Goal: Task Accomplishment & Management: Manage account settings

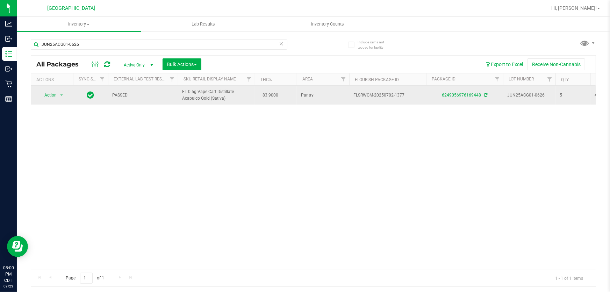
type input "JUN25ACG01-0626"
drag, startPoint x: 239, startPoint y: 99, endPoint x: 177, endPoint y: 95, distance: 62.0
copy tr "FT 0.5g Vape Cart Distillate Acapulco Gold (Sativa)"
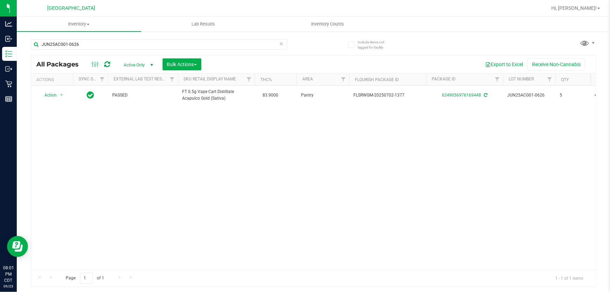
click at [280, 44] on icon at bounding box center [281, 43] width 5 height 8
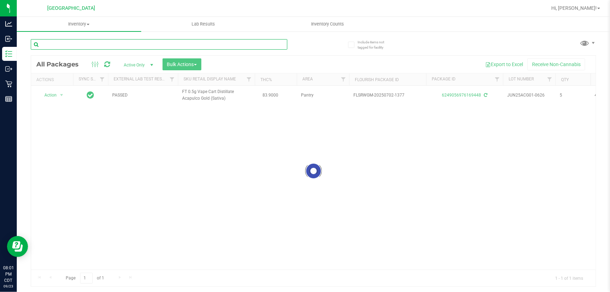
click at [269, 45] on input "text" at bounding box center [159, 44] width 256 height 10
paste input "FT 0.5g Vape Cart Distillate Acapulco Gold (Sativa)"
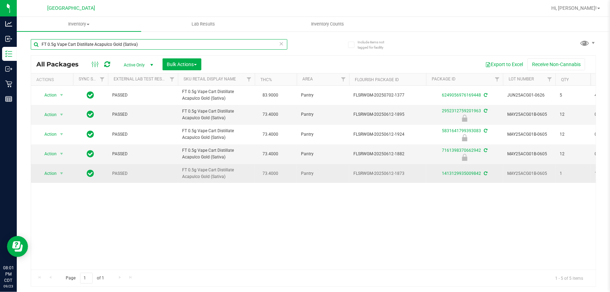
type input "FT 0.5g Vape Cart Distillate Acapulco Gold (Sativa)"
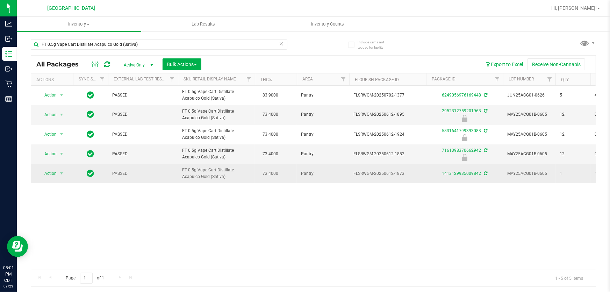
click at [57, 178] on td "Action Action Adjust qty Create package Edit attributes Global inventory Locate…" at bounding box center [52, 173] width 42 height 19
click at [51, 170] on span "Action" at bounding box center [47, 173] width 19 height 10
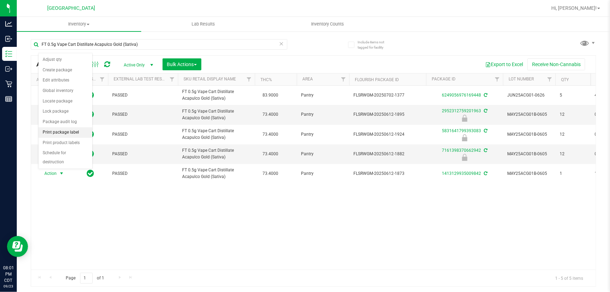
click at [69, 135] on li "Print package label" at bounding box center [65, 132] width 54 height 10
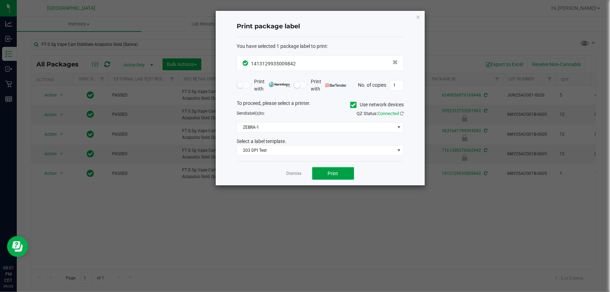
click at [320, 171] on button "Print" at bounding box center [333, 173] width 42 height 13
click at [295, 173] on link "Dismiss" at bounding box center [294, 174] width 15 height 6
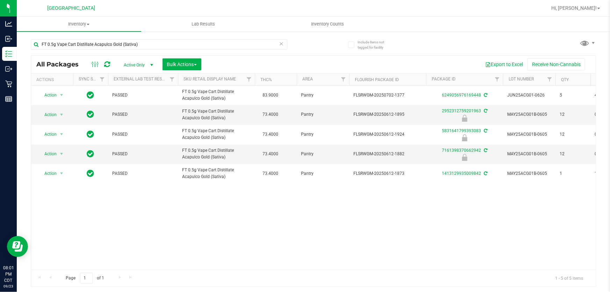
click at [281, 42] on icon at bounding box center [281, 43] width 5 height 8
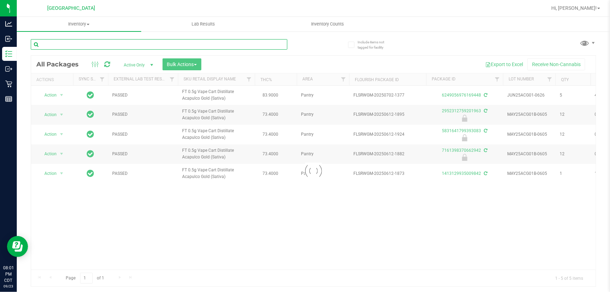
click at [265, 42] on input "text" at bounding box center [159, 44] width 256 height 10
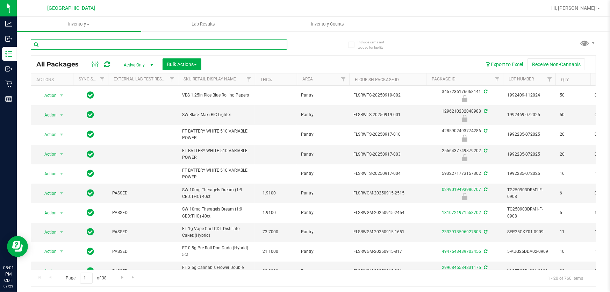
click at [263, 46] on input "text" at bounding box center [159, 44] width 256 height 10
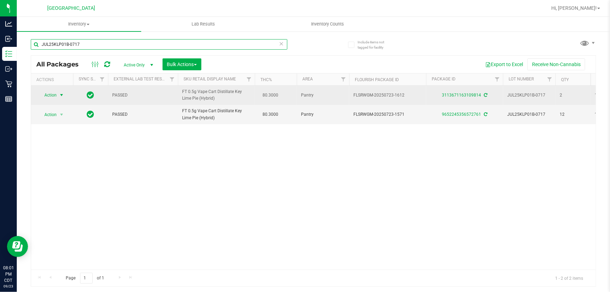
type input "JUL25KLP01B-0717"
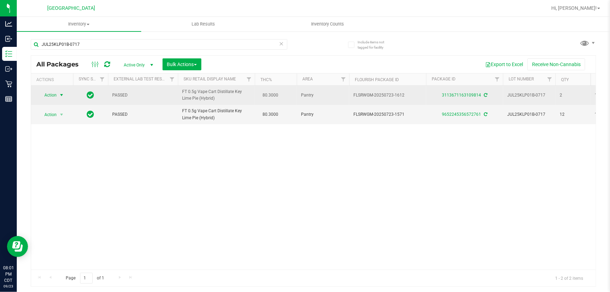
click at [58, 94] on span "select" at bounding box center [61, 95] width 9 height 10
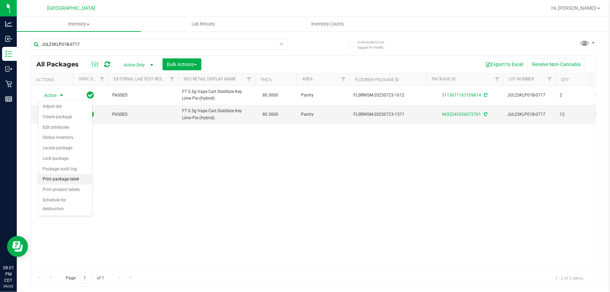
click at [78, 178] on li "Print package label" at bounding box center [65, 179] width 54 height 10
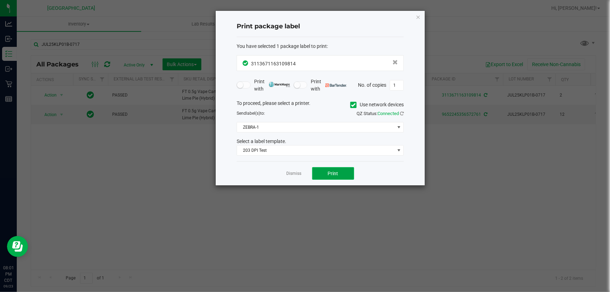
click at [314, 172] on button "Print" at bounding box center [333, 173] width 42 height 13
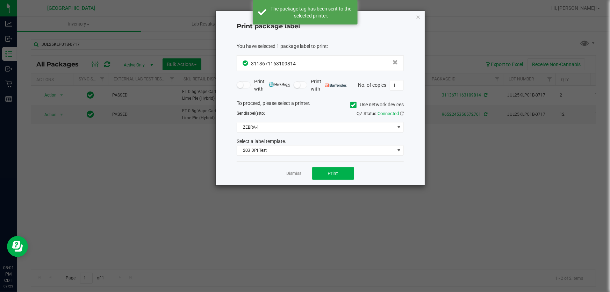
drag, startPoint x: 295, startPoint y: 175, endPoint x: 287, endPoint y: 171, distance: 9.1
click at [293, 175] on link "Dismiss" at bounding box center [294, 174] width 15 height 6
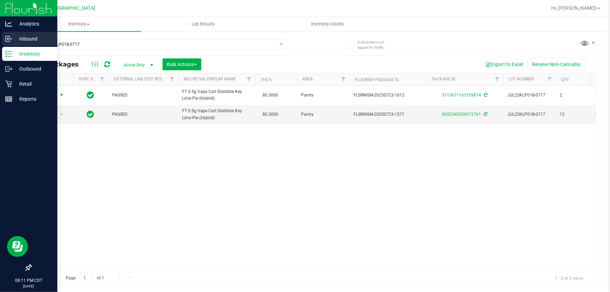
click at [35, 39] on p "Inbound" at bounding box center [33, 39] width 42 height 8
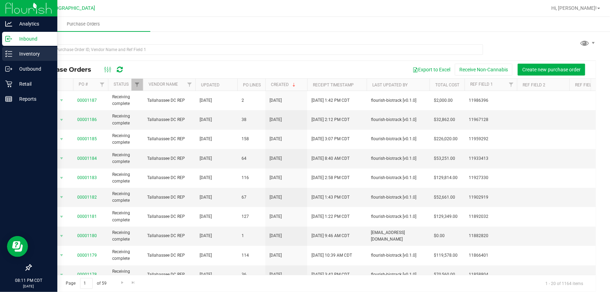
click at [29, 58] on p "Inventory" at bounding box center [33, 54] width 42 height 8
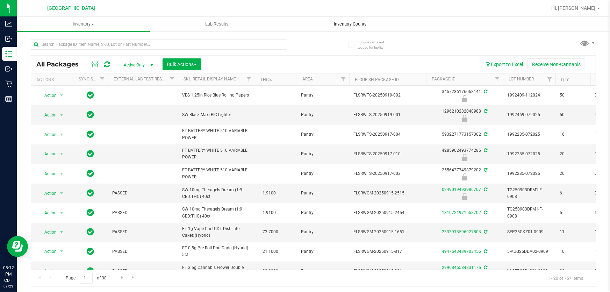
click at [355, 23] on span "Inventory Counts" at bounding box center [351, 24] width 52 height 6
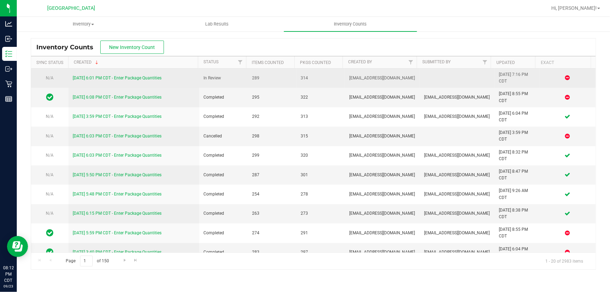
click at [116, 79] on link "[DATE] 6:01 PM CDT - Enter Package Quantities" at bounding box center [117, 77] width 89 height 5
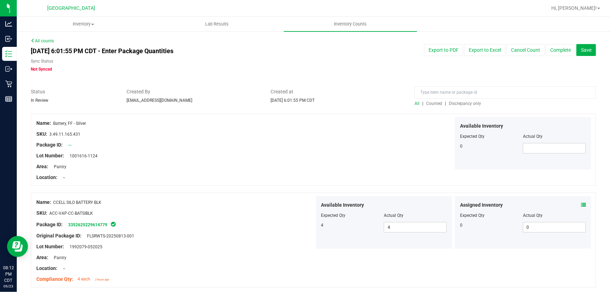
click at [455, 103] on span "Discrepancy only" at bounding box center [465, 103] width 32 height 5
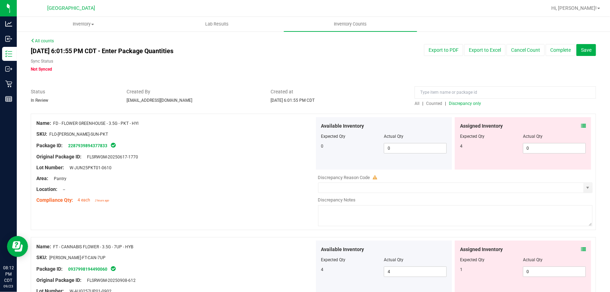
click at [455, 104] on span "Discrepancy only" at bounding box center [465, 103] width 32 height 5
click at [581, 125] on div "Assigned Inventory Expected Qty Actual Qty 4 0 0" at bounding box center [523, 143] width 136 height 52
click at [581, 125] on icon at bounding box center [583, 125] width 5 height 5
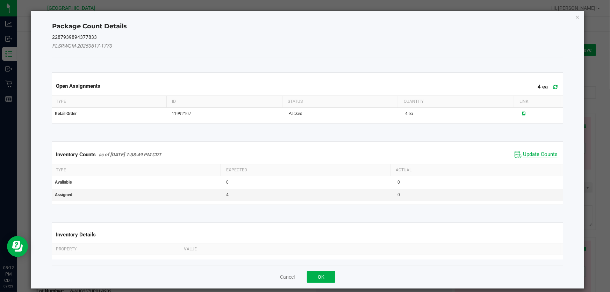
click at [531, 153] on span "Update Counts" at bounding box center [540, 154] width 35 height 7
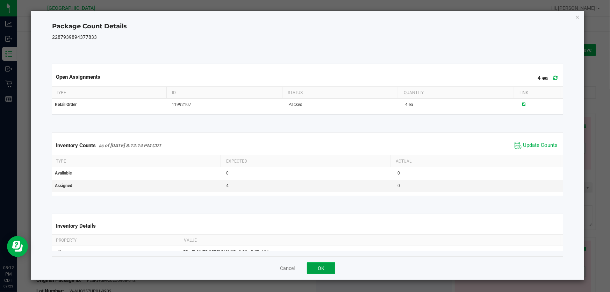
click at [317, 265] on button "OK" at bounding box center [321, 268] width 28 height 12
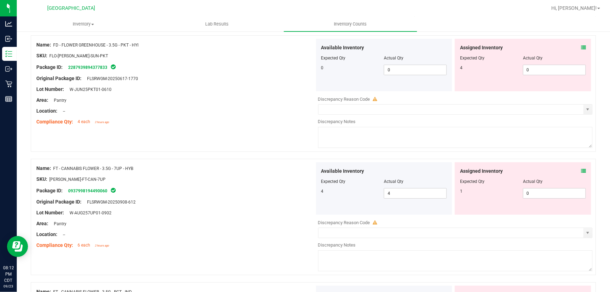
scroll to position [95, 0]
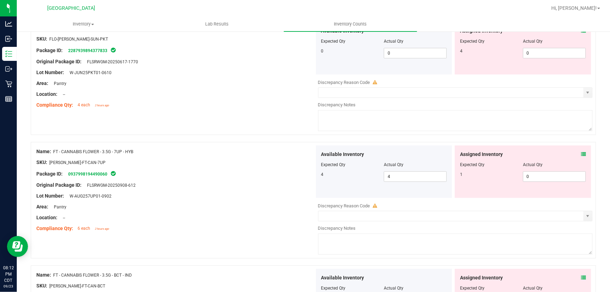
click at [581, 157] on span at bounding box center [583, 154] width 5 height 7
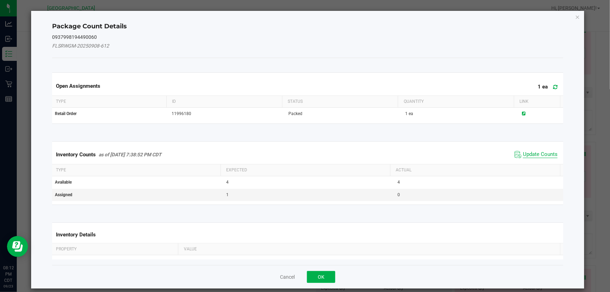
click at [532, 155] on span "Update Counts" at bounding box center [540, 154] width 35 height 7
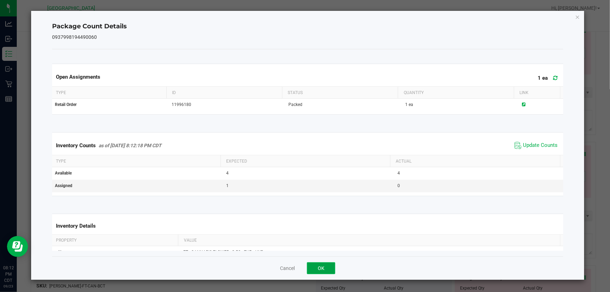
click at [317, 267] on button "OK" at bounding box center [321, 268] width 28 height 12
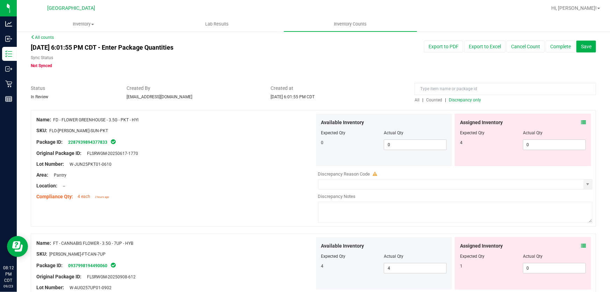
scroll to position [0, 0]
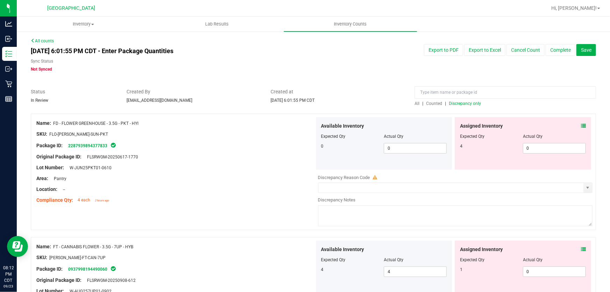
click at [581, 126] on icon at bounding box center [583, 125] width 5 height 5
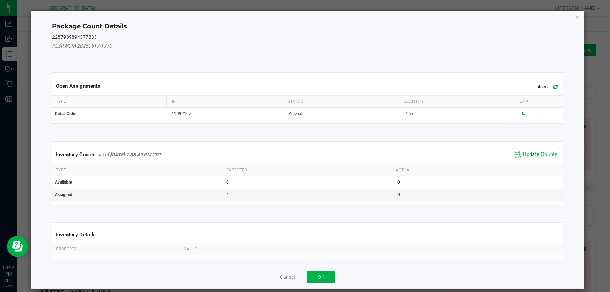
click at [530, 153] on span "Update Counts" at bounding box center [540, 154] width 35 height 7
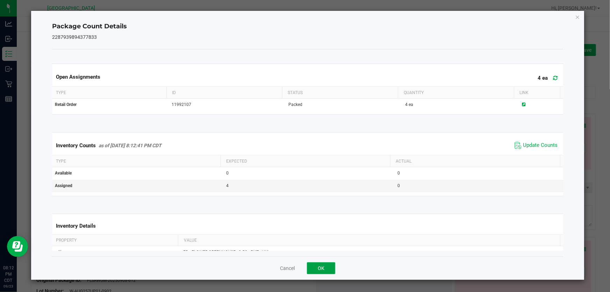
click at [332, 272] on button "OK" at bounding box center [321, 268] width 28 height 12
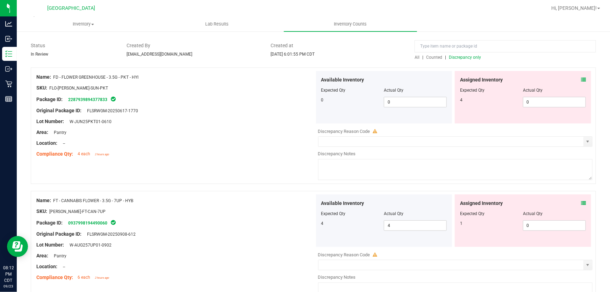
scroll to position [95, 0]
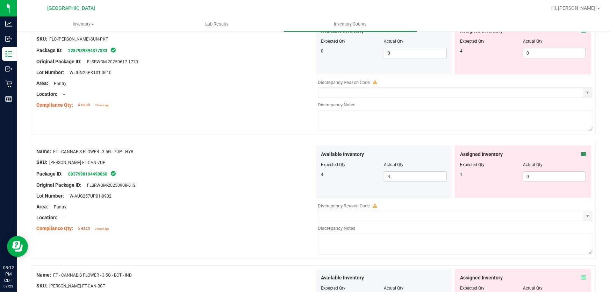
click at [581, 155] on icon at bounding box center [583, 154] width 5 height 5
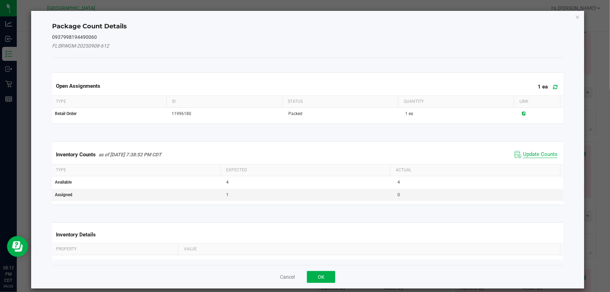
click at [544, 156] on span "Update Counts" at bounding box center [540, 154] width 35 height 7
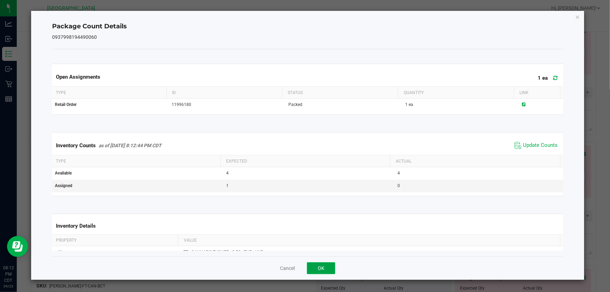
click at [326, 265] on button "OK" at bounding box center [321, 268] width 28 height 12
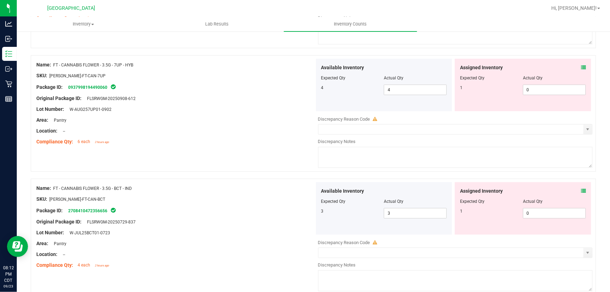
scroll to position [190, 0]
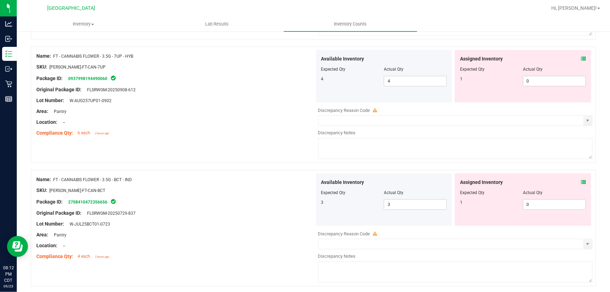
click at [581, 181] on icon at bounding box center [583, 182] width 5 height 5
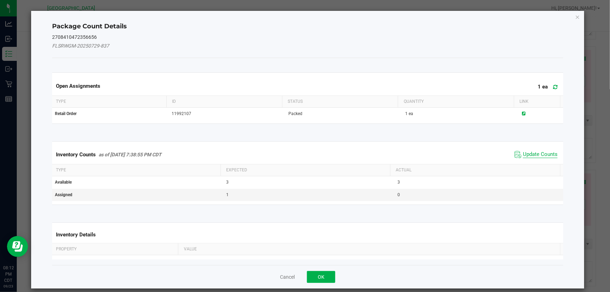
click at [541, 151] on span "Update Counts" at bounding box center [540, 154] width 35 height 7
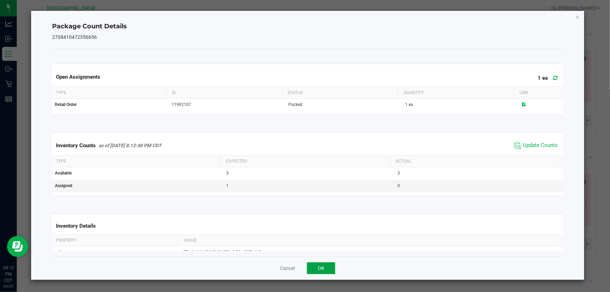
click at [324, 270] on button "OK" at bounding box center [321, 268] width 28 height 12
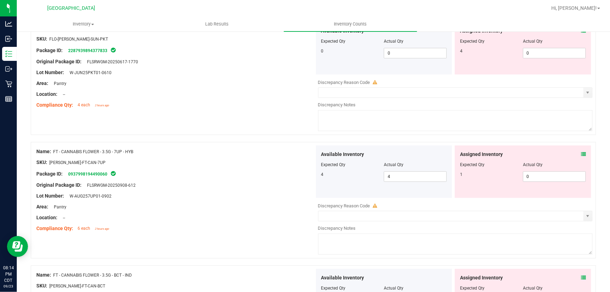
scroll to position [0, 0]
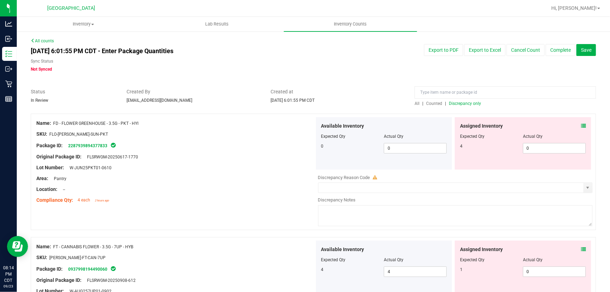
click at [581, 125] on icon at bounding box center [583, 125] width 5 height 5
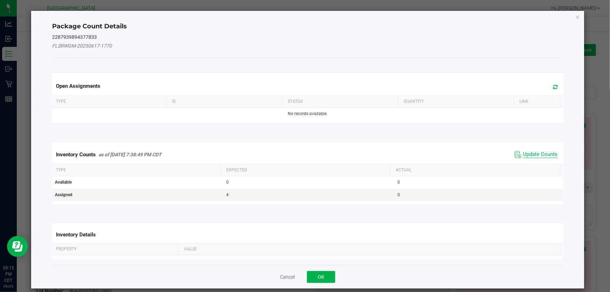
click at [530, 156] on span "Update Counts" at bounding box center [540, 154] width 35 height 7
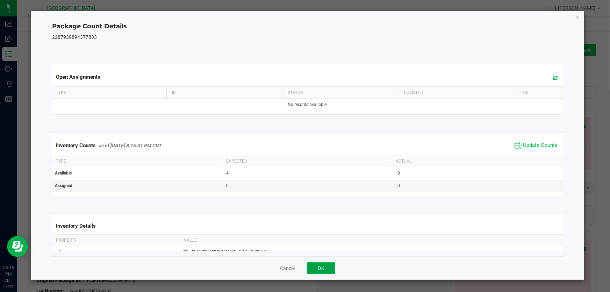
click at [318, 264] on button "OK" at bounding box center [321, 268] width 28 height 12
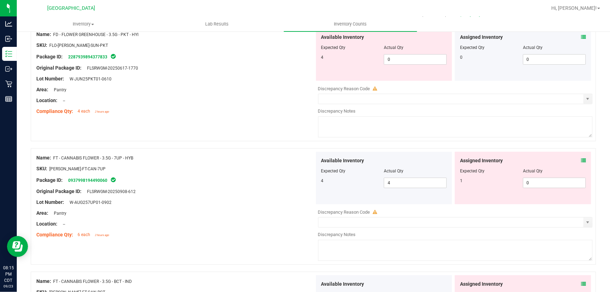
scroll to position [95, 0]
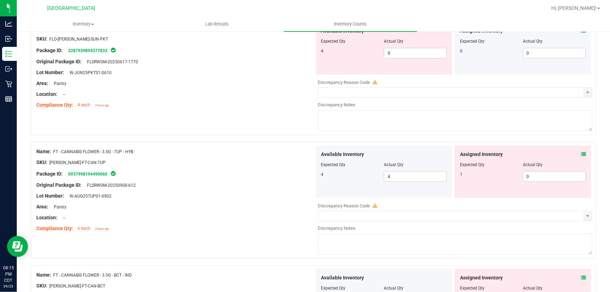
click at [575, 154] on div "Assigned Inventory" at bounding box center [523, 154] width 126 height 7
click at [581, 154] on icon at bounding box center [583, 154] width 5 height 5
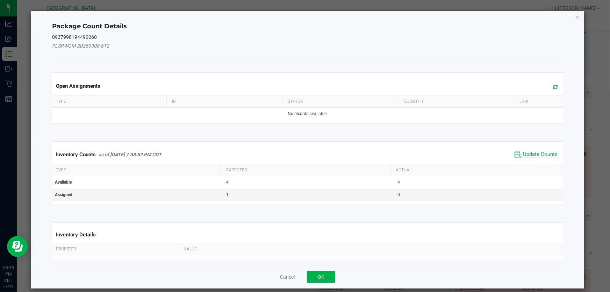
click at [538, 152] on span "Update Counts" at bounding box center [540, 154] width 35 height 7
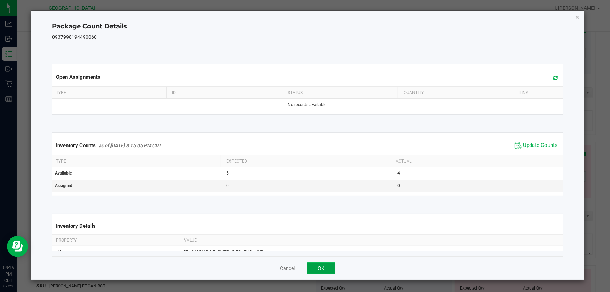
click at [310, 267] on button "OK" at bounding box center [321, 268] width 28 height 12
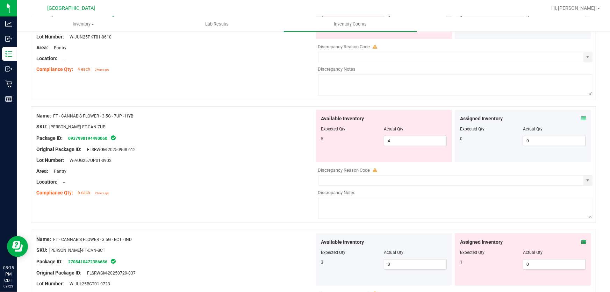
scroll to position [159, 0]
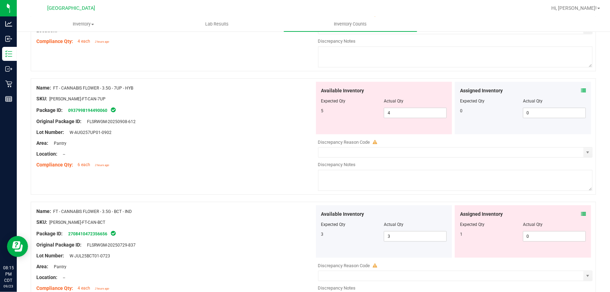
click at [581, 214] on icon at bounding box center [583, 213] width 5 height 5
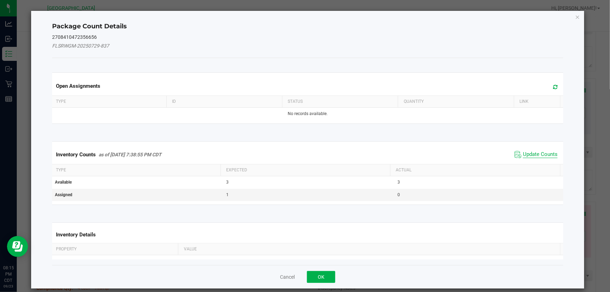
click at [534, 152] on span "Update Counts" at bounding box center [540, 154] width 35 height 7
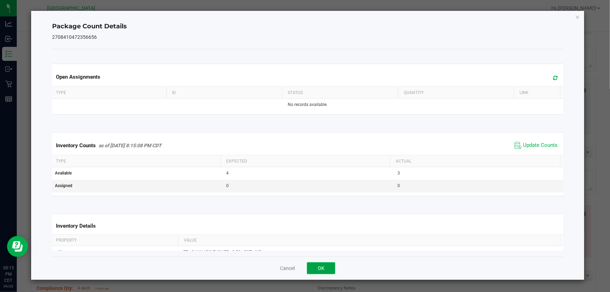
click at [318, 269] on button "OK" at bounding box center [321, 268] width 28 height 12
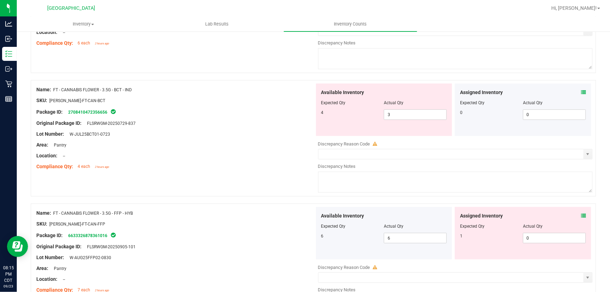
scroll to position [286, 0]
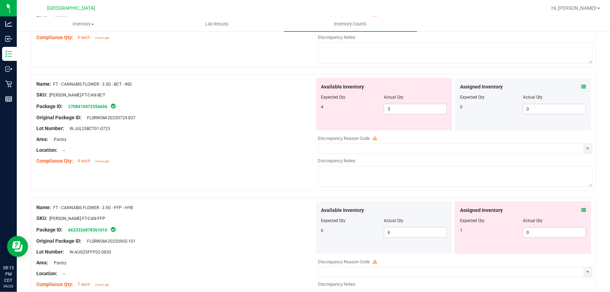
click at [581, 207] on span at bounding box center [583, 210] width 5 height 7
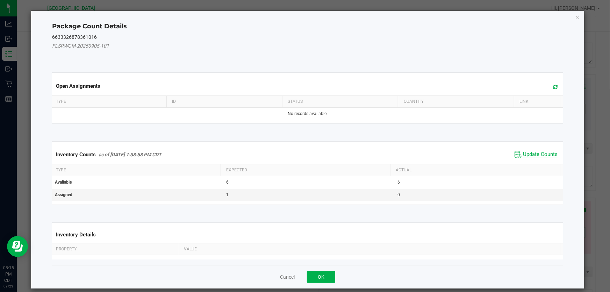
click at [532, 154] on span "Update Counts" at bounding box center [540, 154] width 35 height 7
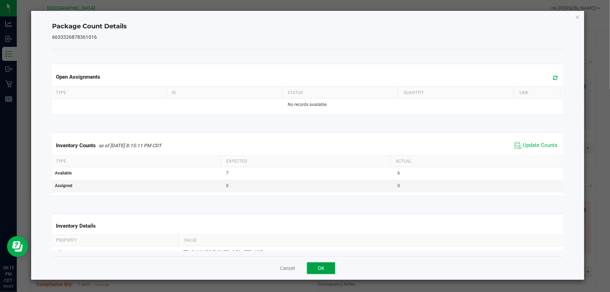
click at [318, 272] on button "OK" at bounding box center [321, 268] width 28 height 12
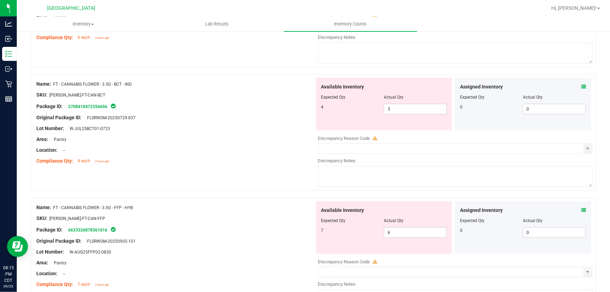
scroll to position [381, 0]
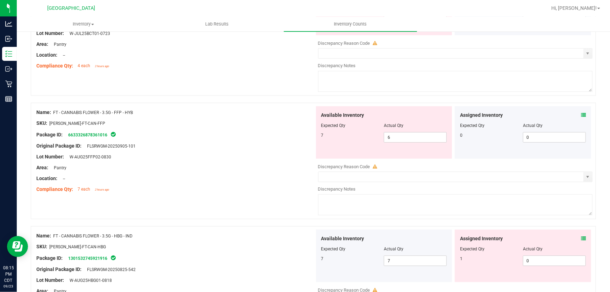
click at [581, 238] on icon at bounding box center [583, 238] width 5 height 5
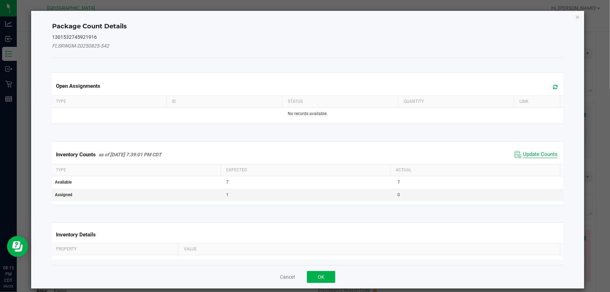
click at [530, 157] on span "Update Counts" at bounding box center [540, 154] width 35 height 7
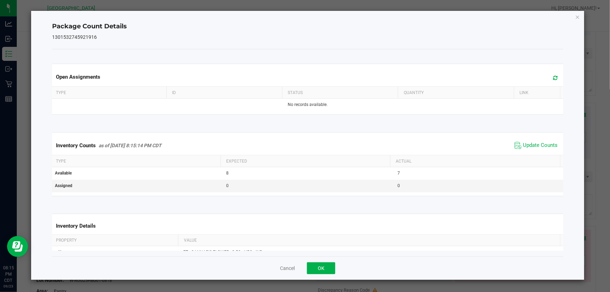
click at [308, 274] on div "Cancel OK" at bounding box center [307, 267] width 511 height 23
click at [314, 272] on button "OK" at bounding box center [321, 268] width 28 height 12
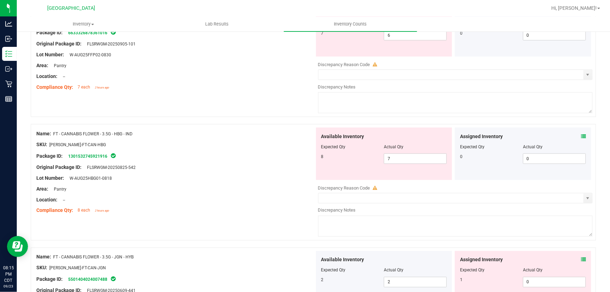
scroll to position [540, 0]
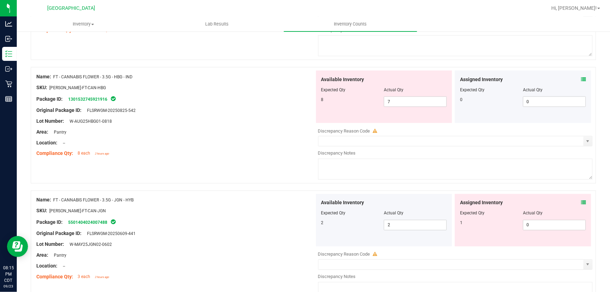
click at [581, 203] on icon at bounding box center [583, 202] width 5 height 5
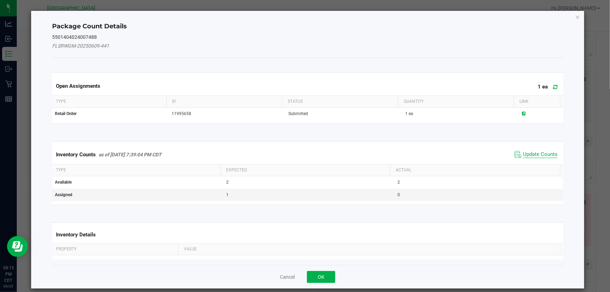
click at [545, 154] on span "Update Counts" at bounding box center [540, 154] width 35 height 7
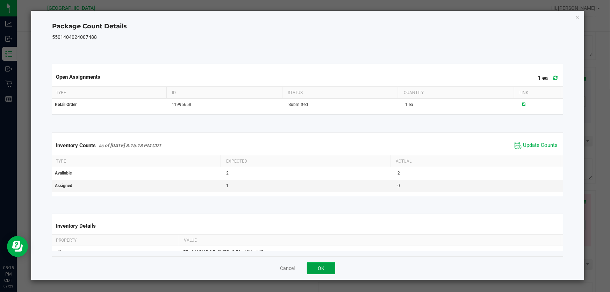
click at [316, 270] on button "OK" at bounding box center [321, 268] width 28 height 12
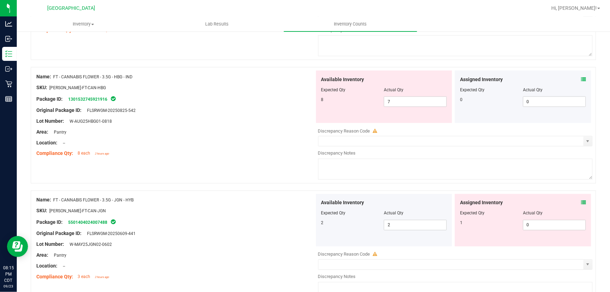
click at [581, 200] on icon at bounding box center [583, 202] width 5 height 5
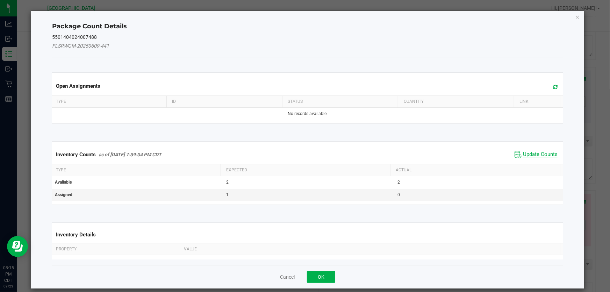
click at [538, 154] on span "Update Counts" at bounding box center [540, 154] width 35 height 7
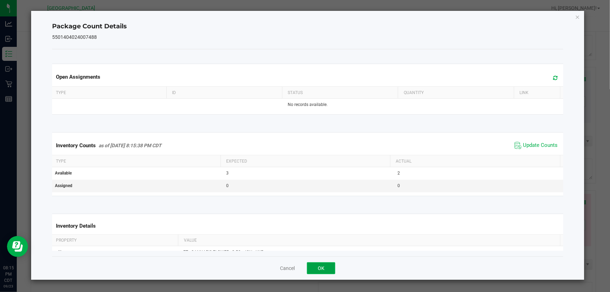
click at [321, 266] on button "OK" at bounding box center [321, 268] width 28 height 12
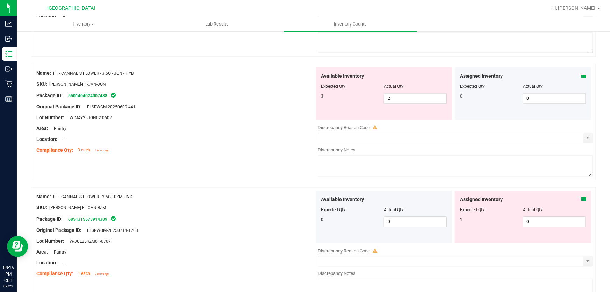
scroll to position [667, 0]
click at [581, 197] on icon at bounding box center [583, 198] width 5 height 5
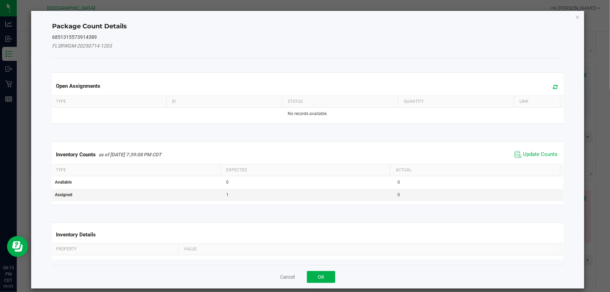
click at [530, 159] on div "Inventory Counts as of [DATE] 7:39:08 PM CDT Update Counts" at bounding box center [308, 154] width 514 height 19
click at [530, 154] on span "Update Counts" at bounding box center [540, 154] width 35 height 7
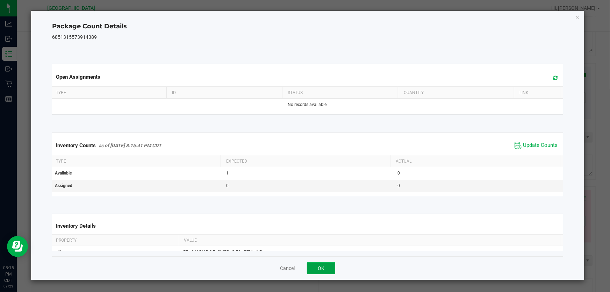
click at [316, 264] on button "OK" at bounding box center [321, 268] width 28 height 12
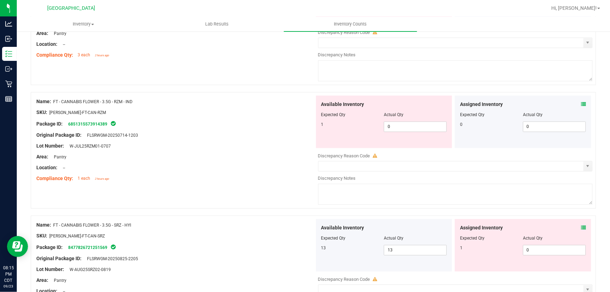
scroll to position [762, 0]
click at [581, 226] on icon at bounding box center [583, 227] width 5 height 5
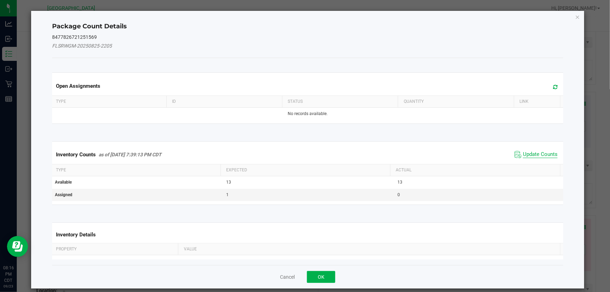
click at [526, 154] on span "Update Counts" at bounding box center [540, 154] width 35 height 7
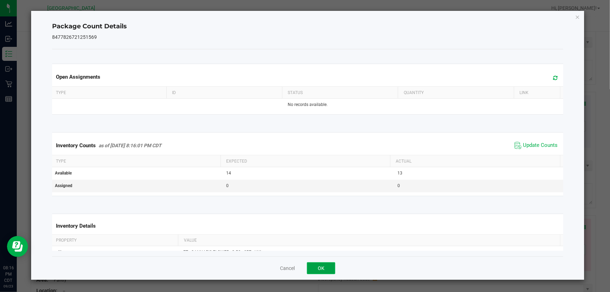
click at [326, 264] on button "OK" at bounding box center [321, 268] width 28 height 12
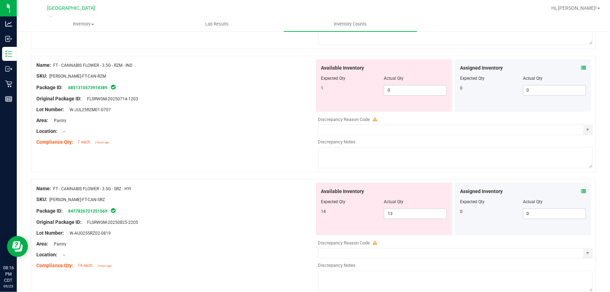
scroll to position [889, 0]
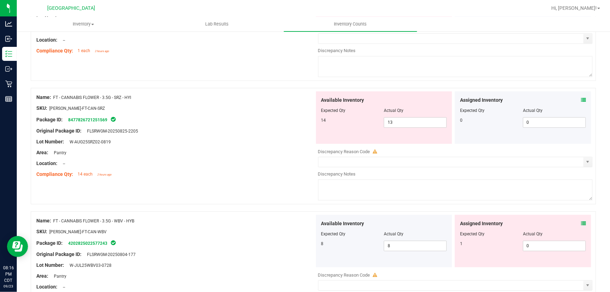
click at [577, 227] on div at bounding box center [523, 228] width 126 height 3
click at [581, 224] on icon at bounding box center [583, 223] width 5 height 5
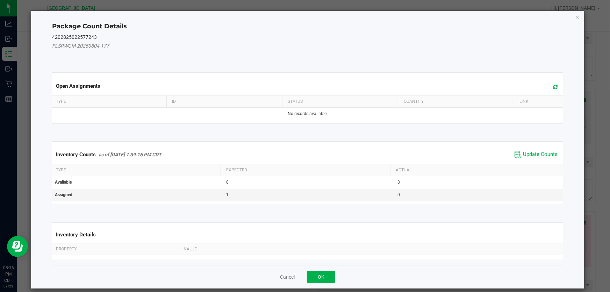
click at [530, 156] on span "Update Counts" at bounding box center [540, 154] width 35 height 7
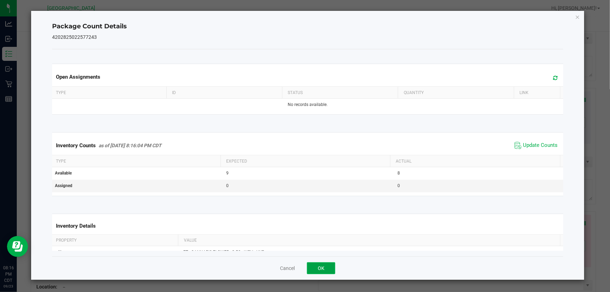
click at [314, 267] on button "OK" at bounding box center [321, 268] width 28 height 12
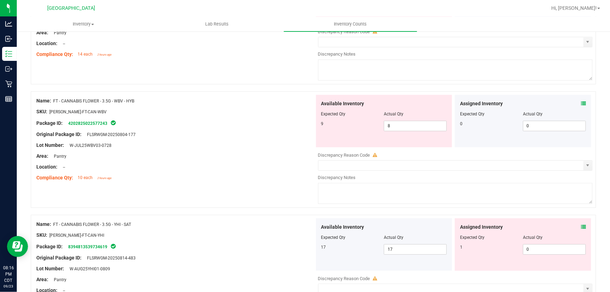
scroll to position [1016, 0]
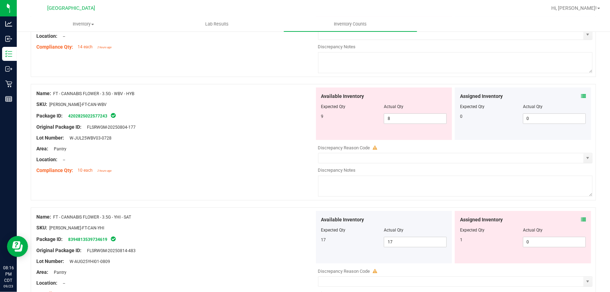
click at [581, 217] on span at bounding box center [583, 219] width 5 height 7
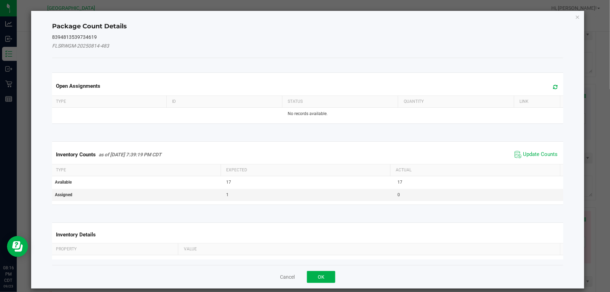
click at [530, 159] on span "Update Counts" at bounding box center [536, 154] width 46 height 10
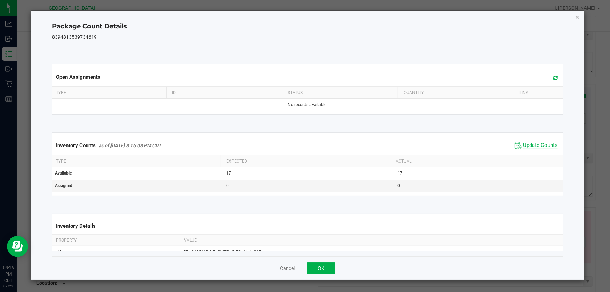
click at [531, 148] on span "Update Counts" at bounding box center [540, 145] width 35 height 7
click at [321, 269] on button "OK" at bounding box center [321, 268] width 28 height 12
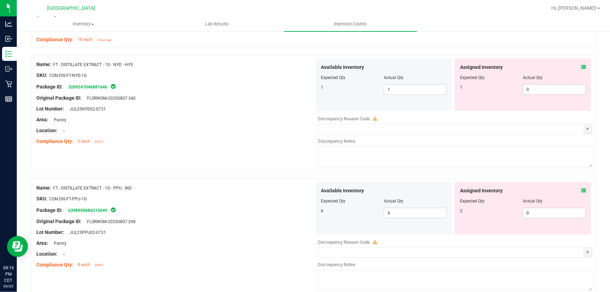
scroll to position [1207, 0]
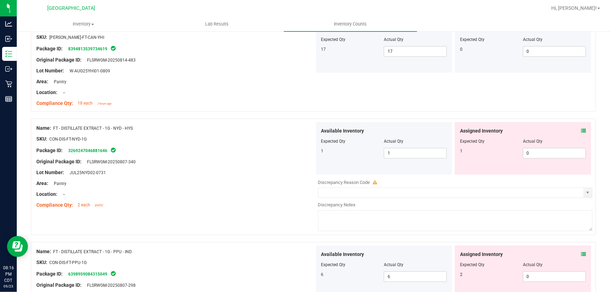
click at [581, 130] on icon at bounding box center [583, 130] width 5 height 5
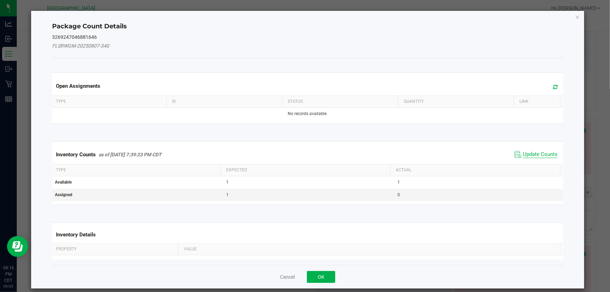
click at [530, 157] on span "Update Counts" at bounding box center [540, 154] width 35 height 7
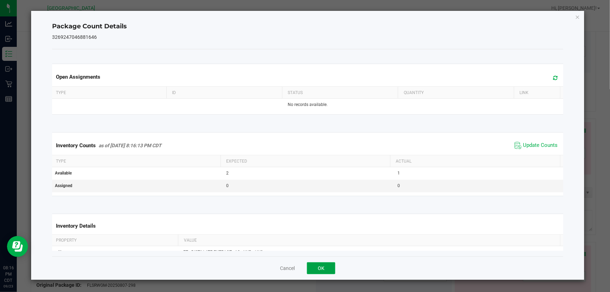
click at [326, 269] on button "OK" at bounding box center [321, 268] width 28 height 12
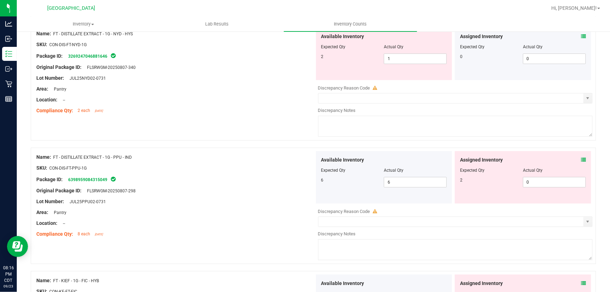
scroll to position [1302, 0]
click at [581, 157] on icon at bounding box center [583, 158] width 5 height 5
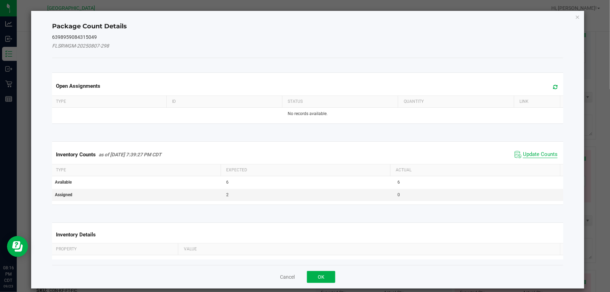
click at [523, 155] on span "Update Counts" at bounding box center [540, 154] width 35 height 7
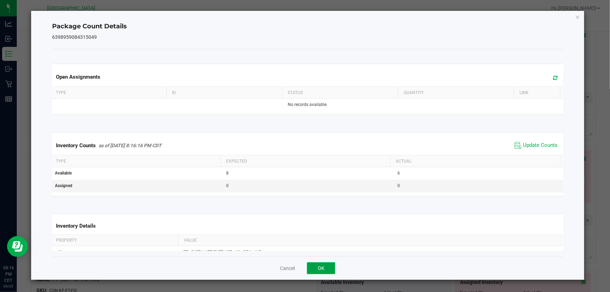
click at [318, 266] on button "OK" at bounding box center [321, 268] width 28 height 12
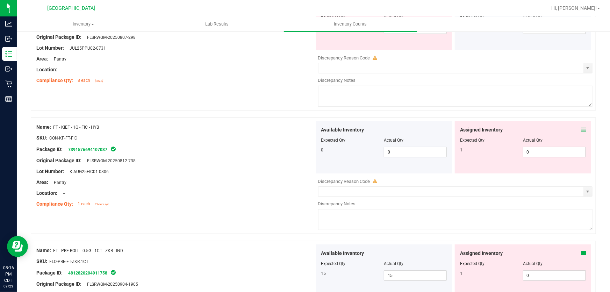
scroll to position [1461, 0]
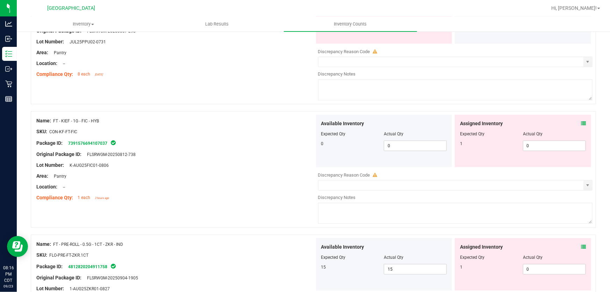
click at [584, 122] on div "Assigned Inventory Expected Qty Actual Qty 1 0 0" at bounding box center [523, 141] width 136 height 52
click at [581, 121] on icon at bounding box center [583, 123] width 5 height 5
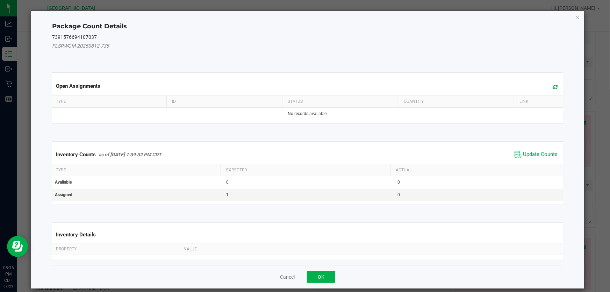
click at [530, 159] on span "Update Counts" at bounding box center [536, 154] width 46 height 10
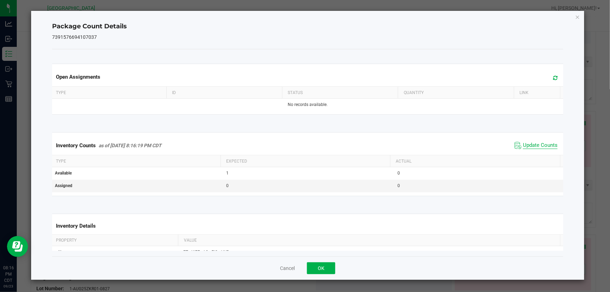
click at [529, 144] on span "Update Counts" at bounding box center [540, 145] width 35 height 7
click at [331, 265] on button "OK" at bounding box center [321, 268] width 28 height 12
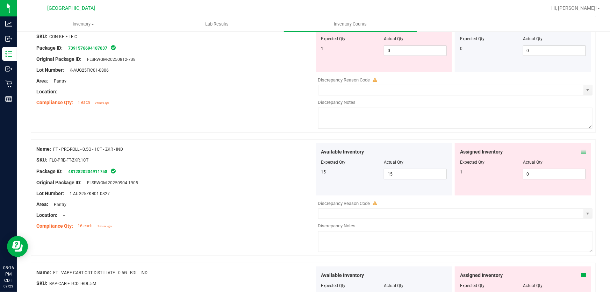
scroll to position [1556, 0]
click at [581, 149] on icon at bounding box center [583, 151] width 5 height 5
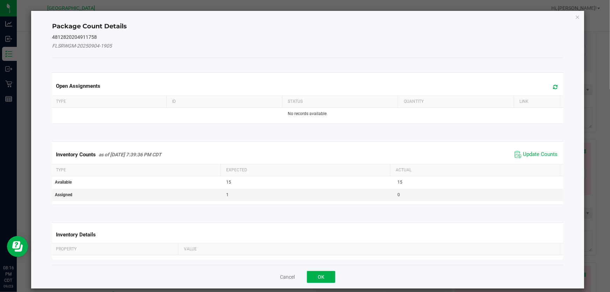
click at [528, 160] on div "Inventory Counts as of [DATE] 7:39:36 PM CDT Update Counts" at bounding box center [308, 154] width 514 height 19
click at [530, 154] on span "Update Counts" at bounding box center [540, 154] width 35 height 7
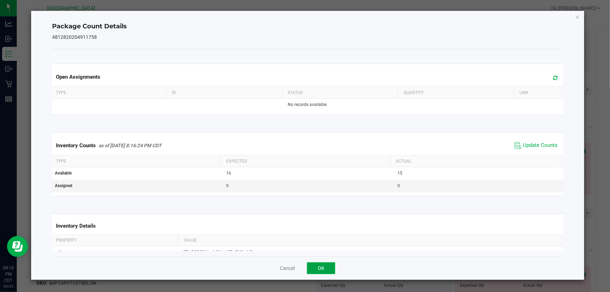
click at [326, 264] on button "OK" at bounding box center [321, 268] width 28 height 12
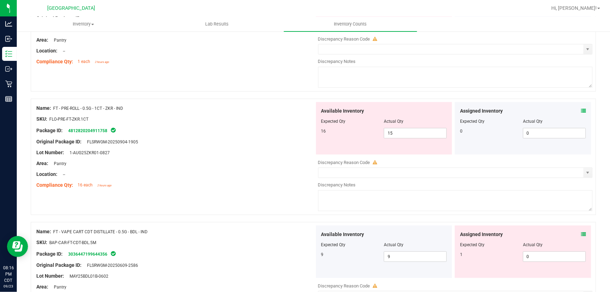
scroll to position [1652, 0]
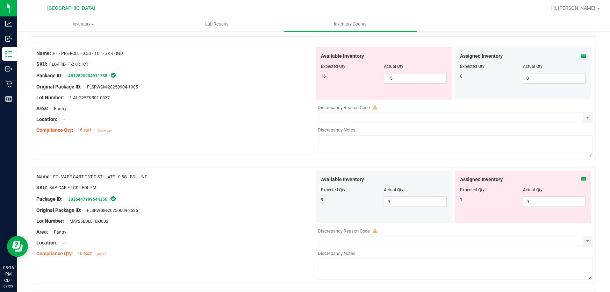
click at [581, 181] on icon at bounding box center [583, 179] width 5 height 5
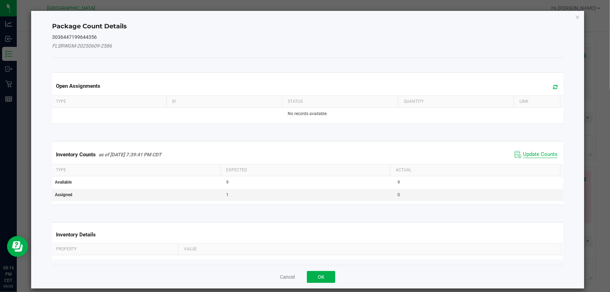
click at [523, 151] on span "Update Counts" at bounding box center [540, 154] width 35 height 7
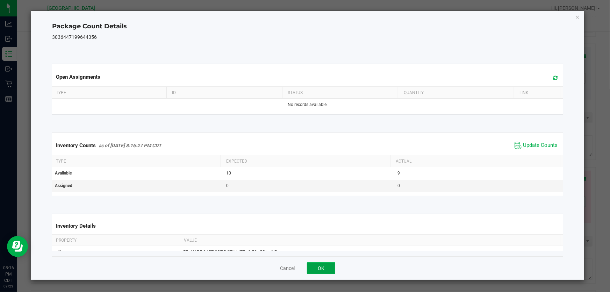
click at [316, 271] on button "OK" at bounding box center [321, 268] width 28 height 12
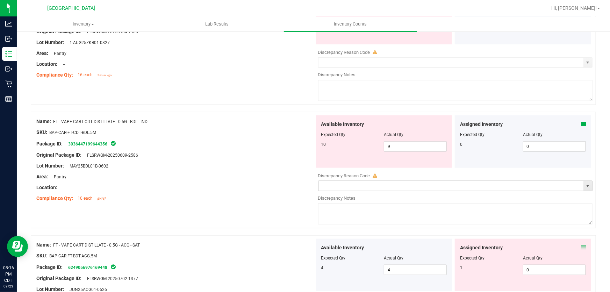
scroll to position [1810, 0]
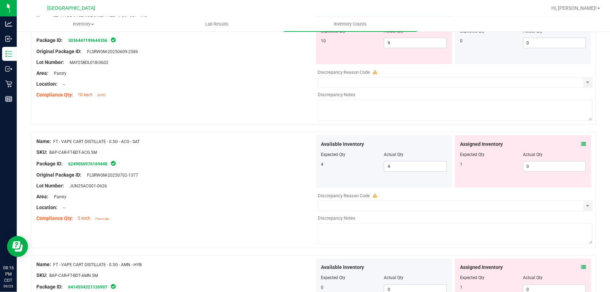
click at [581, 143] on icon at bounding box center [583, 144] width 5 height 5
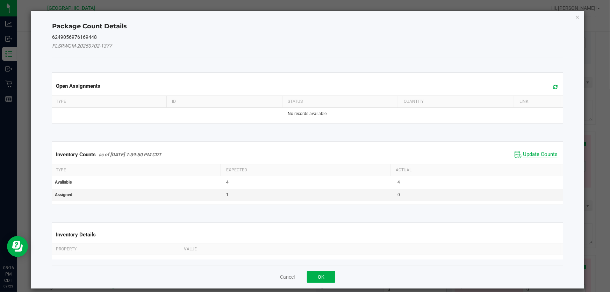
click at [536, 157] on span "Update Counts" at bounding box center [540, 154] width 35 height 7
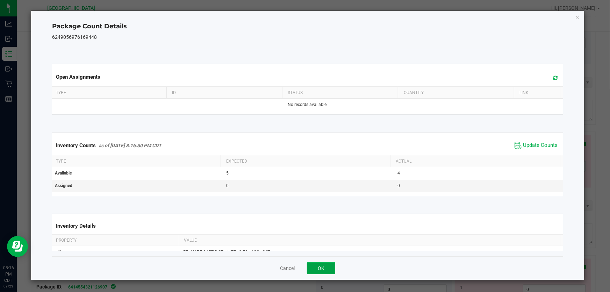
click at [321, 271] on button "OK" at bounding box center [321, 268] width 28 height 12
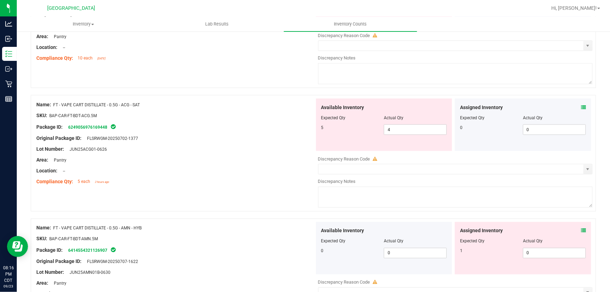
scroll to position [1874, 0]
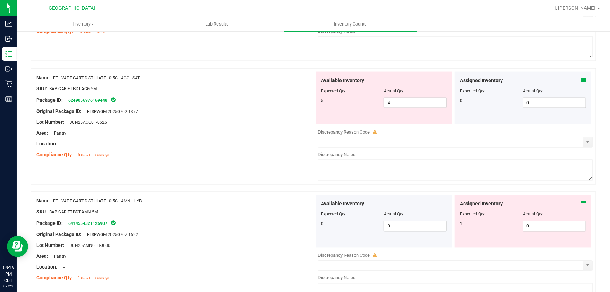
click at [581, 203] on icon at bounding box center [583, 203] width 5 height 5
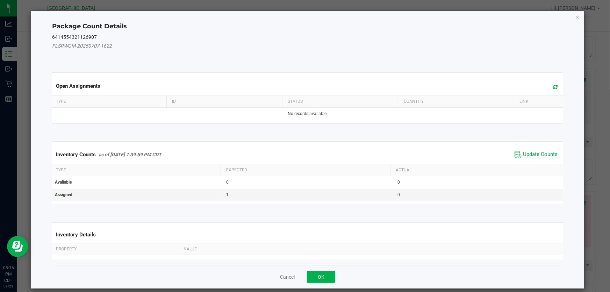
click at [536, 157] on span "Update Counts" at bounding box center [540, 154] width 35 height 7
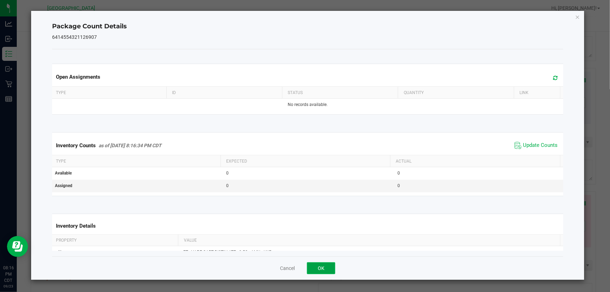
click at [331, 272] on button "OK" at bounding box center [321, 268] width 28 height 12
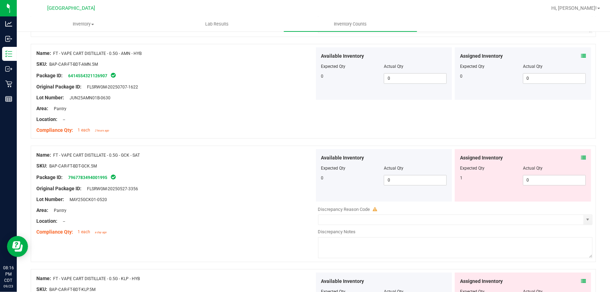
scroll to position [2033, 0]
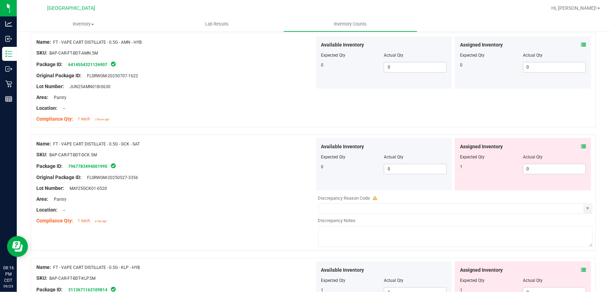
click at [581, 144] on icon at bounding box center [583, 146] width 5 height 5
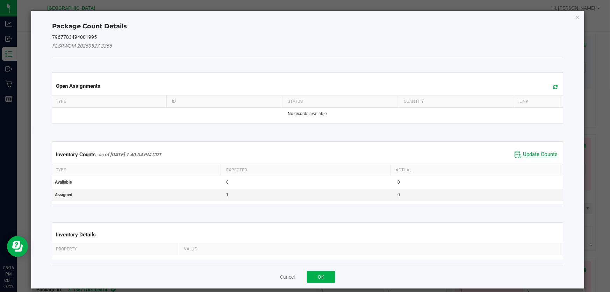
click at [535, 155] on span "Update Counts" at bounding box center [540, 154] width 35 height 7
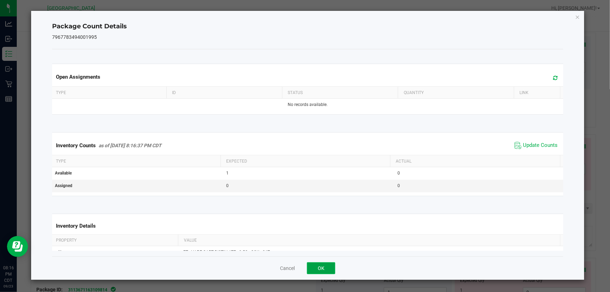
click at [321, 272] on button "OK" at bounding box center [321, 268] width 28 height 12
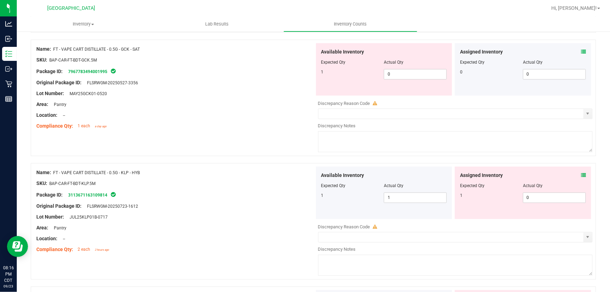
scroll to position [2128, 0]
click at [581, 174] on icon at bounding box center [583, 174] width 5 height 5
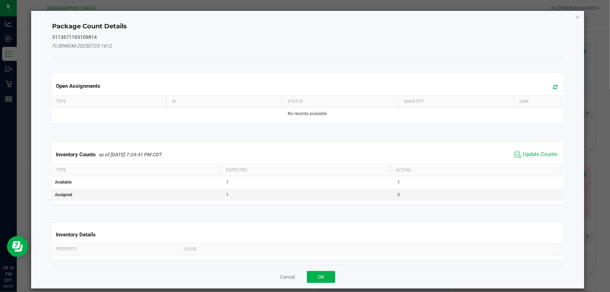
click at [549, 153] on span "Update Counts" at bounding box center [536, 154] width 46 height 10
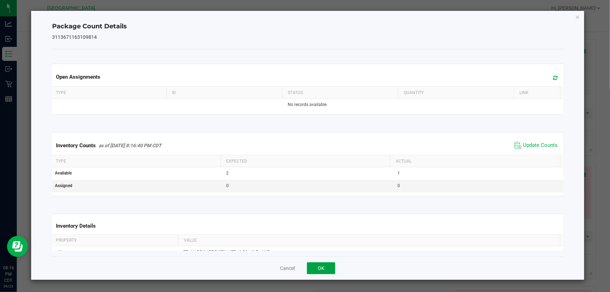
click at [332, 264] on button "OK" at bounding box center [321, 268] width 28 height 12
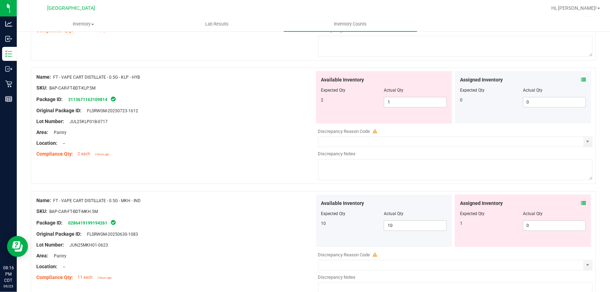
scroll to position [2223, 0]
click at [581, 201] on icon at bounding box center [583, 202] width 5 height 5
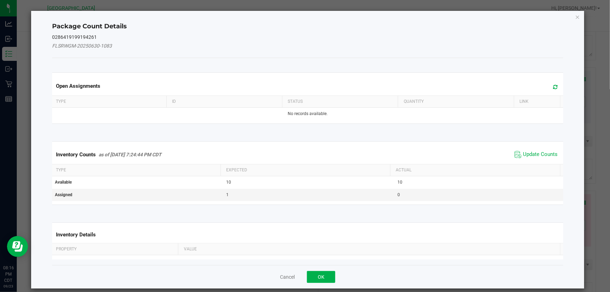
click at [530, 157] on span "Update Counts" at bounding box center [536, 154] width 46 height 10
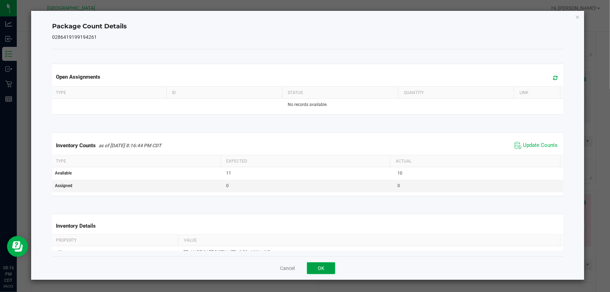
click at [321, 263] on button "OK" at bounding box center [321, 268] width 28 height 12
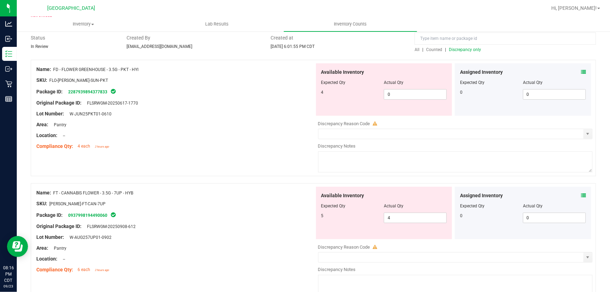
scroll to position [0, 0]
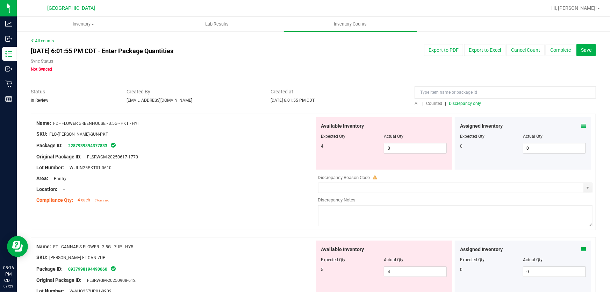
click at [461, 102] on span "Discrepancy only" at bounding box center [465, 103] width 32 height 5
drag, startPoint x: 406, startPoint y: 150, endPoint x: 260, endPoint y: 163, distance: 147.3
click at [261, 164] on div "Name: FD - FLOWER GREENHOUSE - 3.5G - PKT - HYI SKU: FLO-[PERSON_NAME]-SUN-PKT …" at bounding box center [313, 172] width 565 height 116
type input "4"
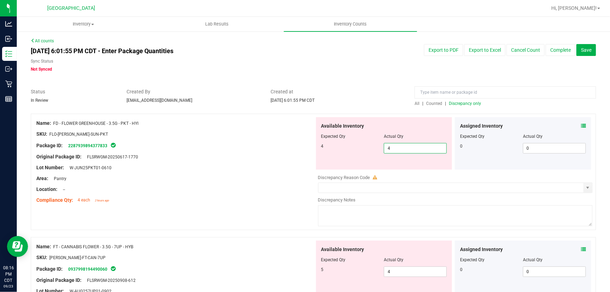
click at [253, 157] on div "Original Package ID: FLSRWGM-20250617-1770" at bounding box center [175, 156] width 278 height 7
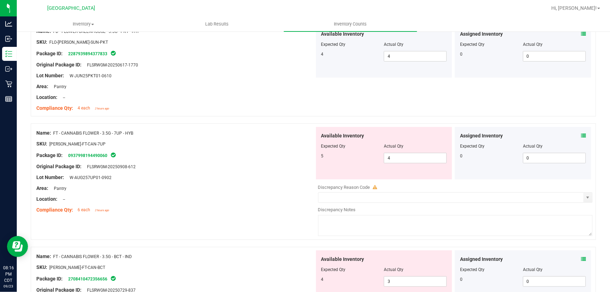
scroll to position [95, 0]
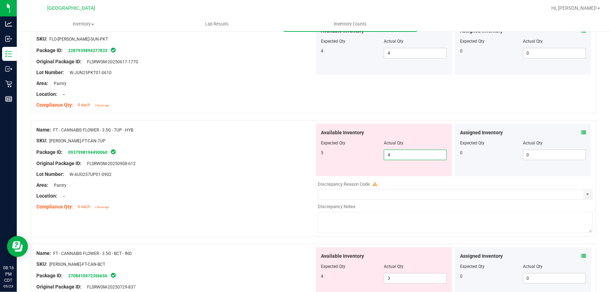
drag, startPoint x: 421, startPoint y: 155, endPoint x: 230, endPoint y: 158, distance: 190.8
click at [238, 164] on div "Name: FT - CANNABIS FLOWER - 3.5G - 7UP - HYB SKU: [PERSON_NAME]-FT-CAN-7UP Pac…" at bounding box center [313, 178] width 565 height 116
type input "5"
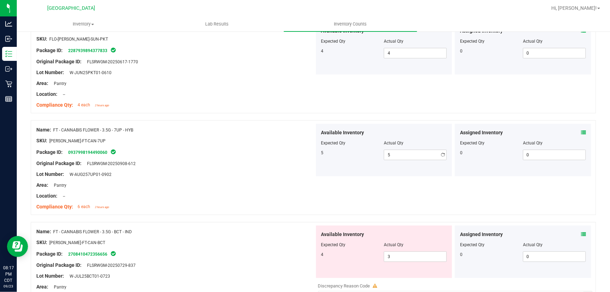
click at [233, 157] on div at bounding box center [175, 157] width 278 height 3
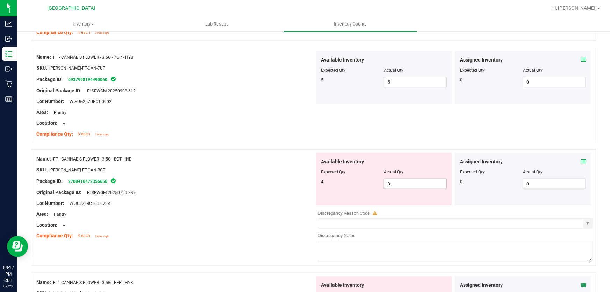
scroll to position [190, 0]
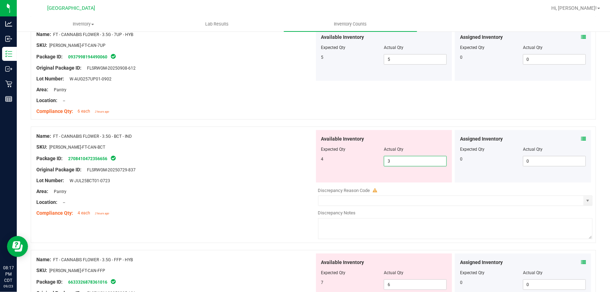
drag, startPoint x: 416, startPoint y: 162, endPoint x: 311, endPoint y: 169, distance: 104.7
click at [316, 170] on div "Available Inventory Expected Qty Actual Qty 4 3 3" at bounding box center [384, 156] width 136 height 52
type input "4"
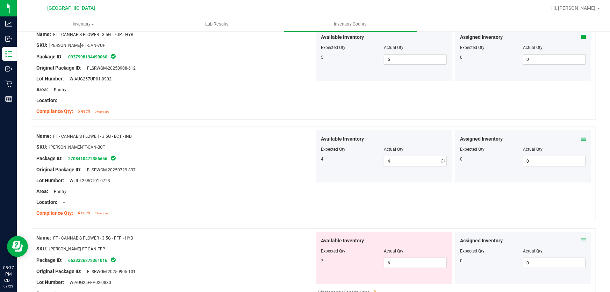
click at [311, 168] on div "Original Package ID: FLSRWGM-20250729-837" at bounding box center [175, 169] width 278 height 7
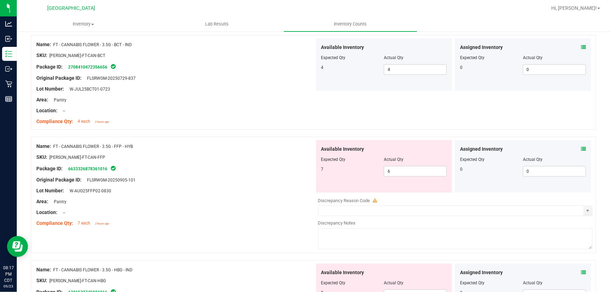
scroll to position [286, 0]
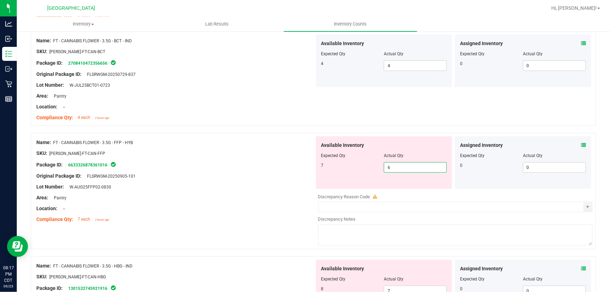
drag, startPoint x: 408, startPoint y: 167, endPoint x: 192, endPoint y: 198, distance: 218.2
click at [192, 198] on div "Name: FT - CANNABIS FLOWER - 3.5G - FFP - HYB SKU: [PERSON_NAME]-FT-CAN-FFP Pac…" at bounding box center [313, 191] width 565 height 116
type input "7"
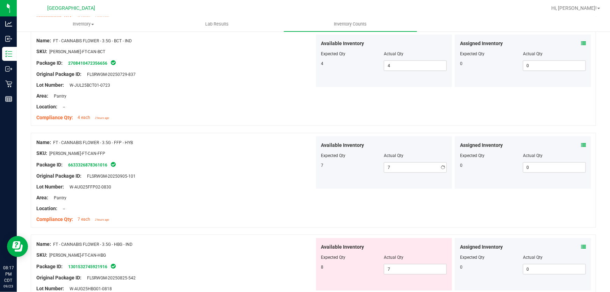
click at [170, 190] on div at bounding box center [175, 191] width 278 height 3
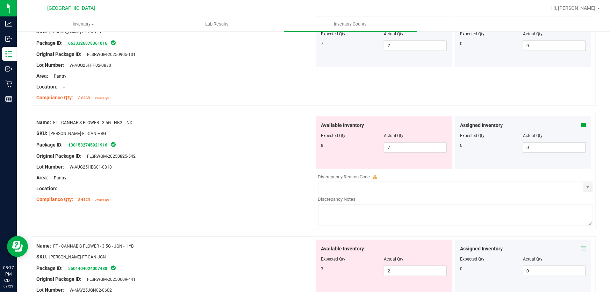
scroll to position [413, 0]
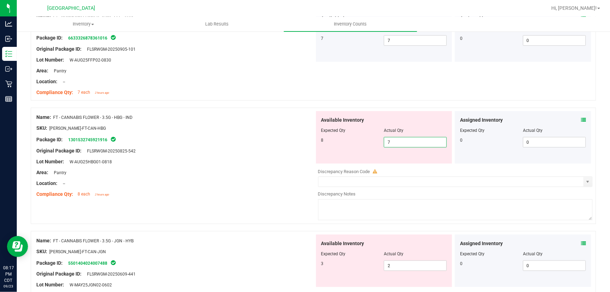
drag, startPoint x: 424, startPoint y: 144, endPoint x: 119, endPoint y: 159, distance: 305.5
click at [120, 159] on div "Name: FT - CANNABIS FLOWER - 3.5G - HBG - IND SKU: [PERSON_NAME]-FT-CAN-HBG Pac…" at bounding box center [313, 166] width 565 height 116
type input "8"
click at [117, 162] on div "Lot Number: W-AUG25HBG01-0818" at bounding box center [175, 161] width 278 height 7
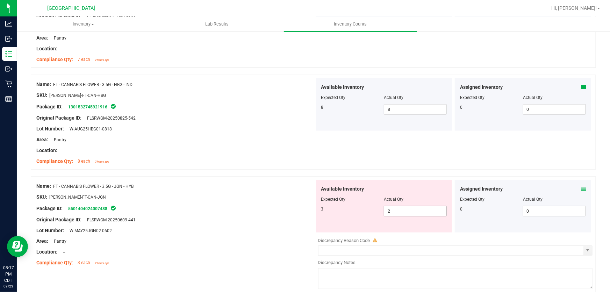
scroll to position [476, 0]
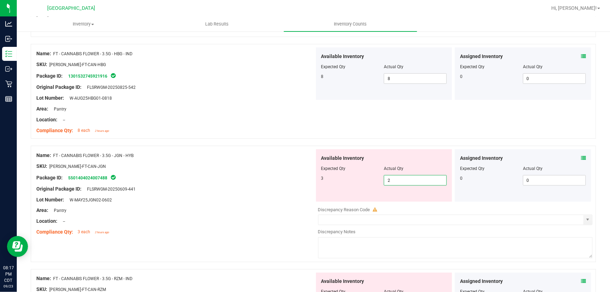
drag, startPoint x: 400, startPoint y: 183, endPoint x: 248, endPoint y: 191, distance: 152.2
click at [248, 191] on div "Name: FT - CANNABIS FLOWER - 3.5G - JGN - HYB SKU: [PERSON_NAME]-FT-CAN-JGN Pac…" at bounding box center [313, 204] width 565 height 116
type input "3"
click at [245, 189] on div "Original Package ID: FLSRWGM-20250609-441" at bounding box center [175, 188] width 278 height 7
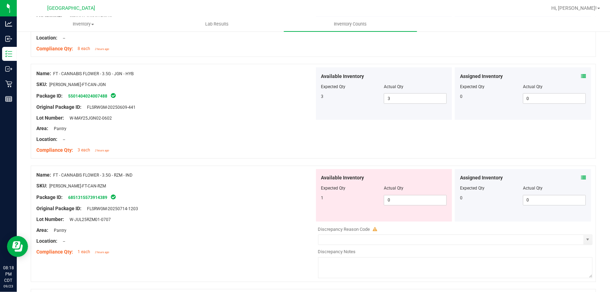
scroll to position [603, 0]
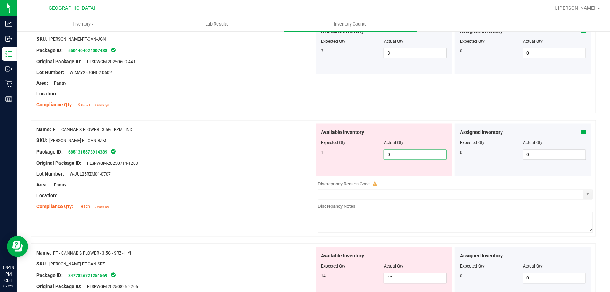
drag, startPoint x: 412, startPoint y: 155, endPoint x: 239, endPoint y: 169, distance: 173.9
click at [239, 169] on div "Name: FT - CANNABIS FLOWER - 3.5G - RZM - IND SKU: [PERSON_NAME]-FT-CAN-RZM Pac…" at bounding box center [313, 178] width 565 height 116
type input "1"
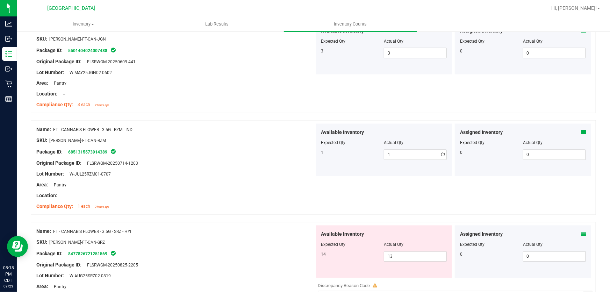
click at [239, 171] on div "Lot Number: W-JUL25RZM01-0707" at bounding box center [175, 174] width 278 height 7
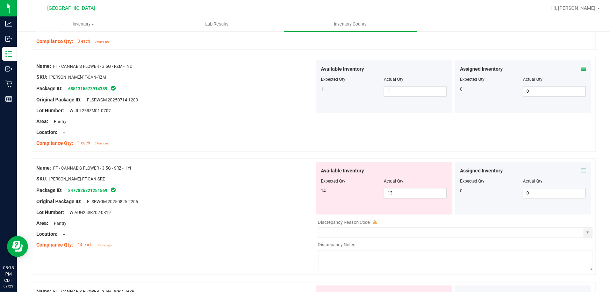
scroll to position [667, 0]
drag, startPoint x: 415, startPoint y: 191, endPoint x: 289, endPoint y: 196, distance: 126.2
click at [290, 196] on div "Name: FT - CANNABIS FLOWER - 3.5G - SRZ - HYI SKU: [PERSON_NAME]-FT-CAN-SRZ Pac…" at bounding box center [313, 216] width 565 height 116
type input "14"
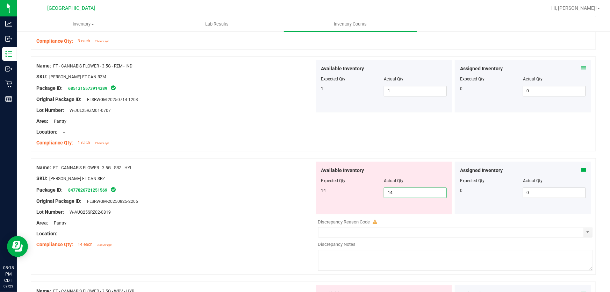
click at [278, 176] on div "SKU: [PERSON_NAME]-FT-CAN-SRZ" at bounding box center [175, 178] width 278 height 7
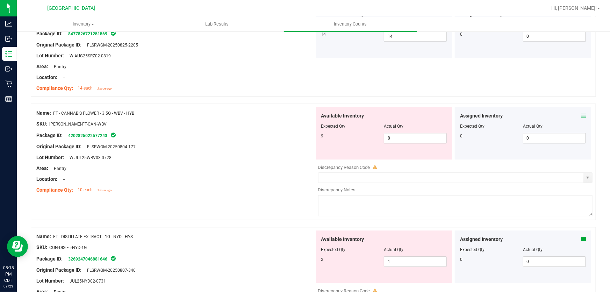
scroll to position [826, 0]
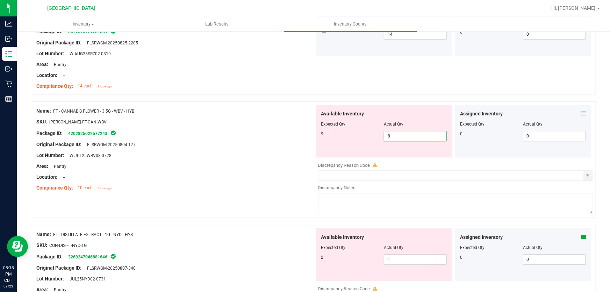
drag, startPoint x: 401, startPoint y: 133, endPoint x: 266, endPoint y: 138, distance: 135.0
click at [266, 138] on div "Name: FT - CANNABIS FLOWER - 3.5G - WBV - HYB SKU: [PERSON_NAME]-FT-CAN-WBV Pac…" at bounding box center [313, 159] width 565 height 116
type input "9"
click at [260, 137] on div at bounding box center [175, 138] width 278 height 3
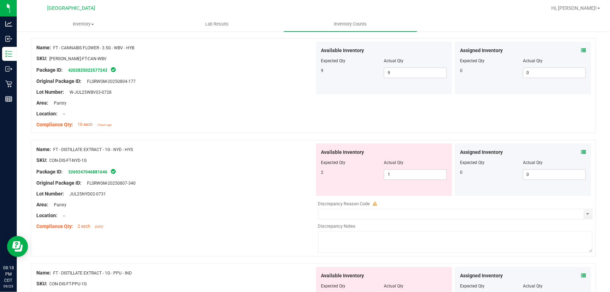
scroll to position [889, 0]
drag, startPoint x: 422, startPoint y: 171, endPoint x: 260, endPoint y: 186, distance: 162.9
click at [260, 186] on div "Name: FT - DISTILLATE EXTRACT - 1G - NYD - HYS SKU: CON-DIS-FT-NYD-1G Package I…" at bounding box center [313, 197] width 565 height 116
type input "2"
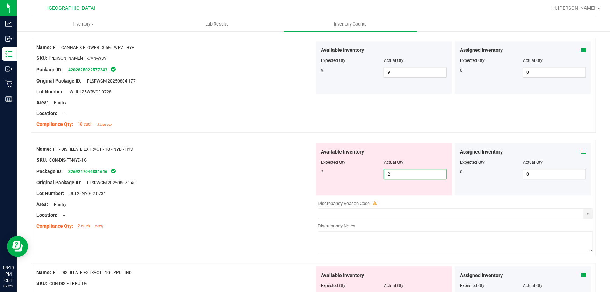
click at [260, 186] on div at bounding box center [175, 187] width 278 height 3
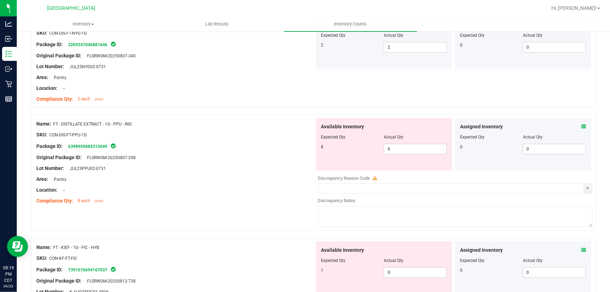
scroll to position [1016, 0]
drag, startPoint x: 422, startPoint y: 146, endPoint x: 132, endPoint y: 205, distance: 295.6
click at [132, 205] on div "Name: FT - DISTILLATE EXTRACT - 1G - PPU - IND SKU: CON-DIS-FT-PPU-1G Package I…" at bounding box center [313, 172] width 565 height 116
type input "8"
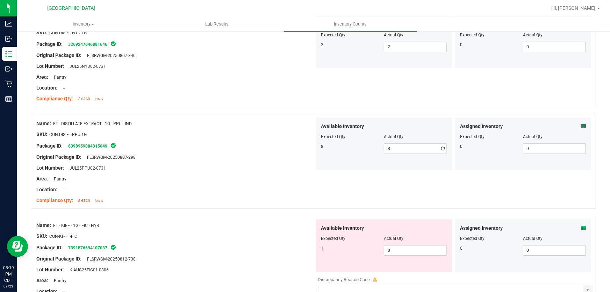
click at [132, 205] on div "Name: FT - DISTILLATE EXTRACT - 1G - PPU - IND SKU: CON-DIS-FT-PPU-1G Package I…" at bounding box center [175, 161] width 278 height 89
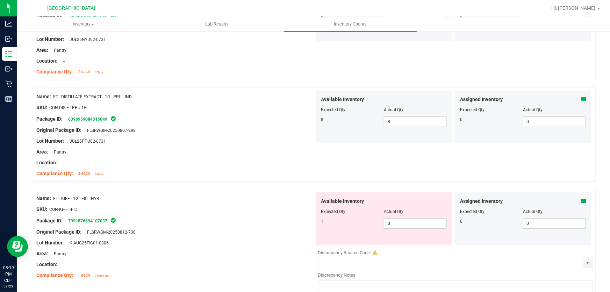
scroll to position [1112, 0]
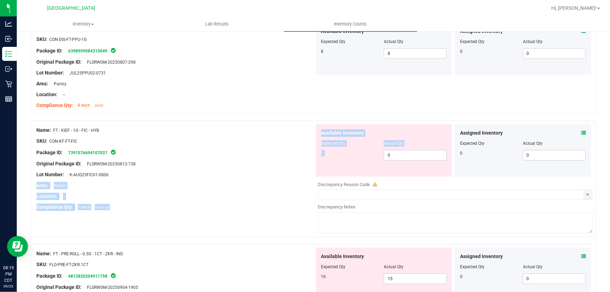
drag, startPoint x: 408, startPoint y: 160, endPoint x: 246, endPoint y: 172, distance: 163.3
click at [246, 172] on div "Name: FT - KIEF - 1G - FIC - HYB SKU: CON-KF-FT-FIC Package ID: 739157669410703…" at bounding box center [313, 179] width 565 height 116
click at [246, 172] on div "Lot Number: K-AUG25FIC01-0806" at bounding box center [175, 174] width 278 height 7
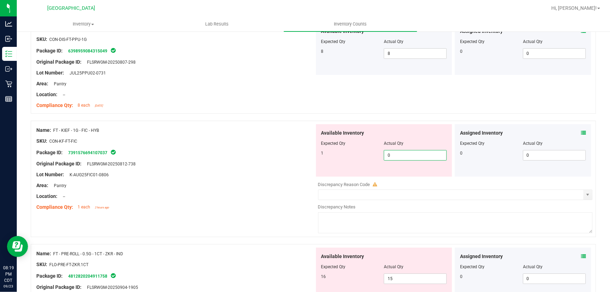
drag, startPoint x: 392, startPoint y: 152, endPoint x: 307, endPoint y: 144, distance: 85.6
click at [314, 153] on div "Available Inventory Expected Qty Actual Qty 1 0 0" at bounding box center [383, 150] width 139 height 52
type input "1"
click at [307, 145] on div at bounding box center [175, 146] width 278 height 3
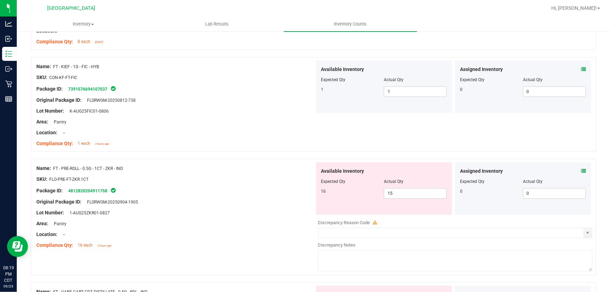
scroll to position [1207, 0]
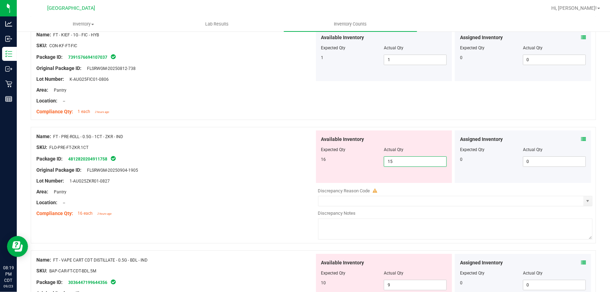
drag, startPoint x: 412, startPoint y: 159, endPoint x: 234, endPoint y: 180, distance: 179.0
click at [234, 180] on div "Name: FT - PRE-ROLL - 0.5G - 1CT - ZKR - IND SKU: FLO-PRE-FT-ZKR.1CT Package ID…" at bounding box center [313, 185] width 565 height 116
type input "16"
click at [234, 180] on div "Lot Number: 1-AUG25ZKR01-0827" at bounding box center [175, 180] width 278 height 7
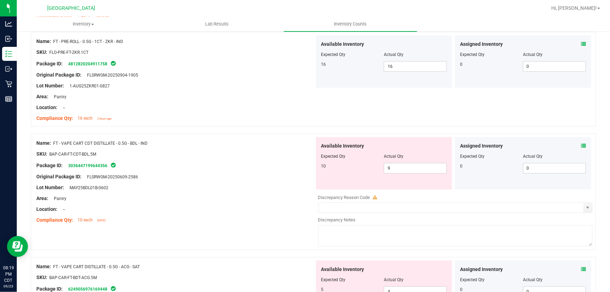
scroll to position [1302, 0]
drag, startPoint x: 395, startPoint y: 162, endPoint x: 257, endPoint y: 172, distance: 138.3
click at [257, 172] on div "Name: FT - VAPE CART CDT DISTILLATE - 0.5G - BDL - IND SKU: BAP-CAR-FT-CDT-BDL.…" at bounding box center [313, 191] width 565 height 116
type input "10"
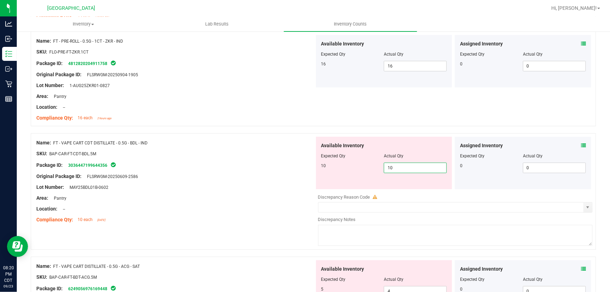
click at [257, 173] on div "Original Package ID: FLSRWGM-20250609-2586" at bounding box center [175, 176] width 278 height 7
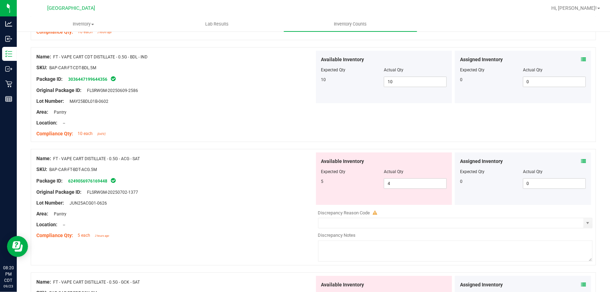
scroll to position [1398, 0]
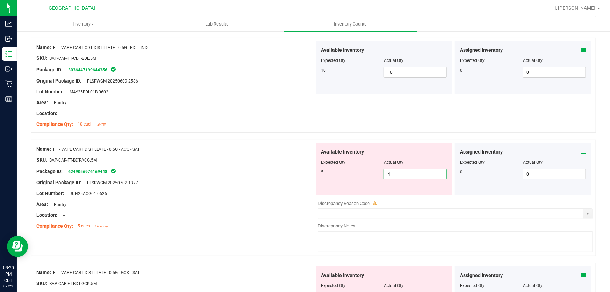
drag, startPoint x: 398, startPoint y: 173, endPoint x: 224, endPoint y: 174, distance: 174.0
click at [227, 174] on div "Name: FT - VAPE CART DISTILLATE - 0.5G - ACG - SAT SKU: BAP-CAR-FT-BDT-ACG.5M P…" at bounding box center [313, 197] width 565 height 116
type input "5"
click at [224, 174] on div "Package ID: 6249056976169448" at bounding box center [175, 171] width 278 height 8
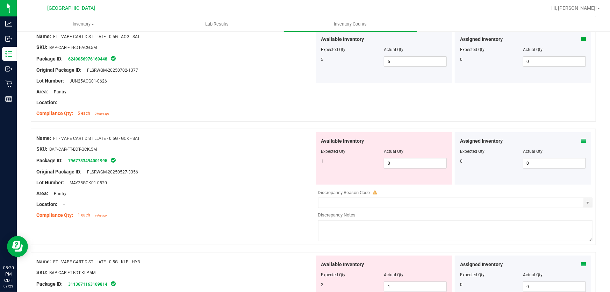
scroll to position [1525, 0]
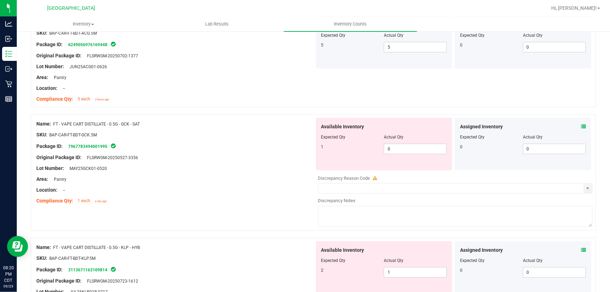
click at [291, 151] on div at bounding box center [175, 151] width 278 height 3
drag, startPoint x: 417, startPoint y: 268, endPoint x: 202, endPoint y: 270, distance: 214.2
click at [202, 270] on div "Name: FT - VAPE CART DISTILLATE - 0.5G - KLP - HYB SKU: BAP-CAR-FT-BDT-KLP.5M P…" at bounding box center [313, 296] width 565 height 116
type input "2"
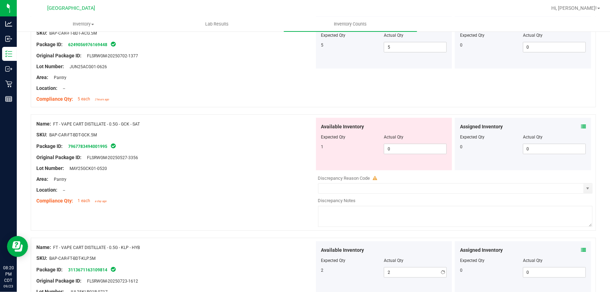
click at [202, 270] on div "Package ID: 3113671163109814" at bounding box center [175, 269] width 278 height 8
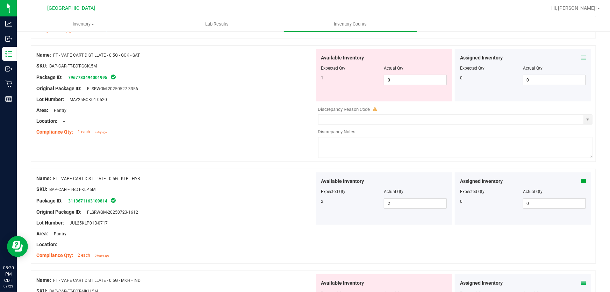
scroll to position [1588, 0]
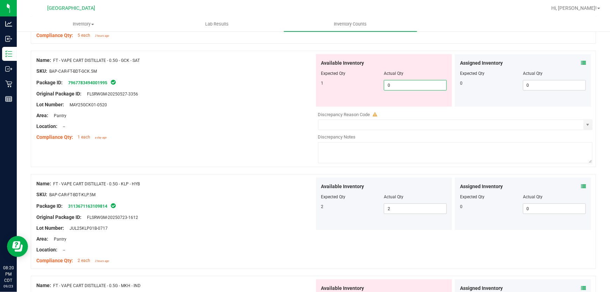
drag, startPoint x: 417, startPoint y: 86, endPoint x: 189, endPoint y: 86, distance: 228.2
click at [189, 86] on div "Name: FT - VAPE CART DISTILLATE - 0.5G - GCK - SAT SKU: BAP-CAR-FT-BDT-GCK.5M P…" at bounding box center [313, 109] width 565 height 116
type input "1"
click at [222, 82] on div "Package ID: 7967783494001995" at bounding box center [175, 82] width 278 height 8
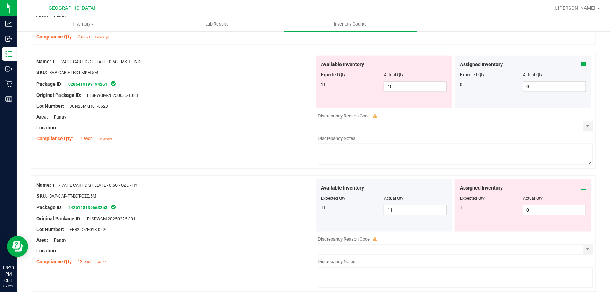
scroll to position [1779, 0]
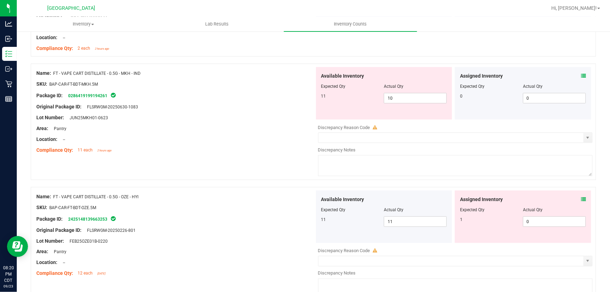
click at [581, 197] on icon at bounding box center [583, 199] width 5 height 5
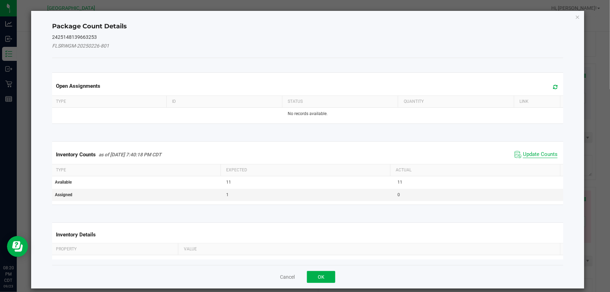
click at [531, 153] on span "Update Counts" at bounding box center [540, 154] width 35 height 7
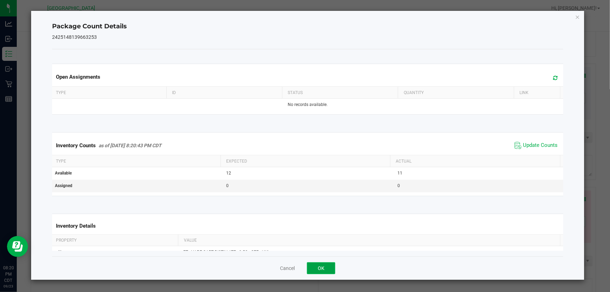
click at [327, 268] on button "OK" at bounding box center [321, 268] width 28 height 12
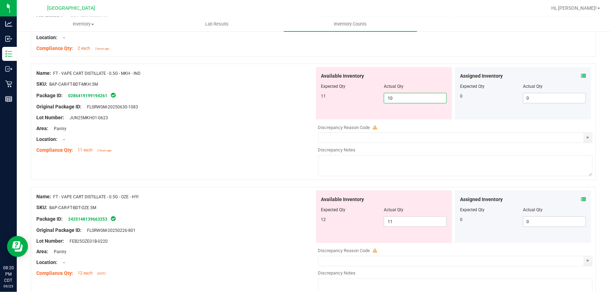
drag, startPoint x: 402, startPoint y: 96, endPoint x: 265, endPoint y: 117, distance: 138.3
click at [267, 116] on div "Name: FT - VAPE CART DISTILLATE - 0.5G - MKH - IND SKU: BAP-CAR-FT-BDT-MKH.5M P…" at bounding box center [313, 122] width 565 height 116
type input "11"
click at [265, 117] on div "Lot Number: JUN25MKH01-0623" at bounding box center [175, 117] width 278 height 7
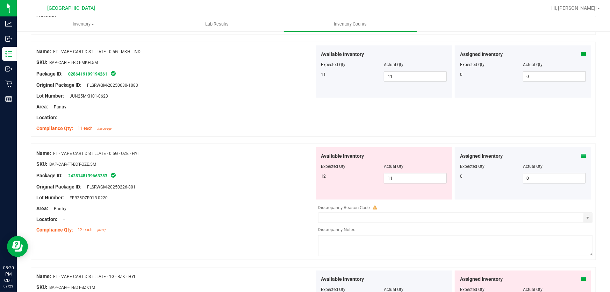
scroll to position [1842, 0]
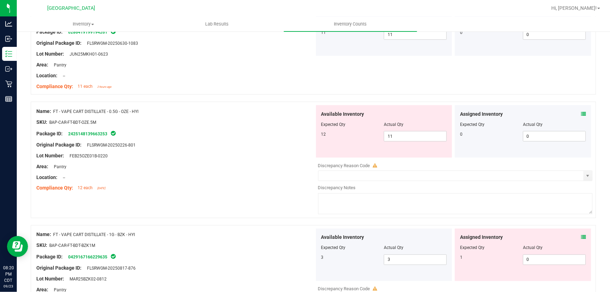
click at [581, 235] on icon at bounding box center [583, 237] width 5 height 5
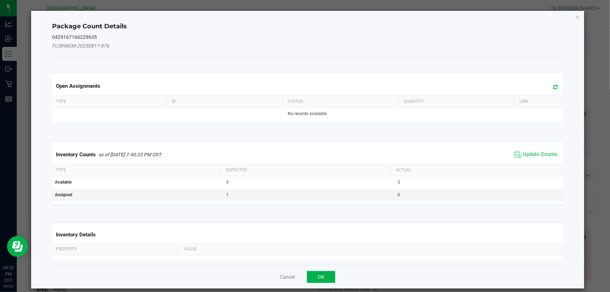
click at [528, 146] on div "Inventory Counts as of [DATE] 7:40:22 PM CDT Update Counts" at bounding box center [308, 154] width 514 height 19
click at [528, 152] on span "Update Counts" at bounding box center [540, 154] width 35 height 7
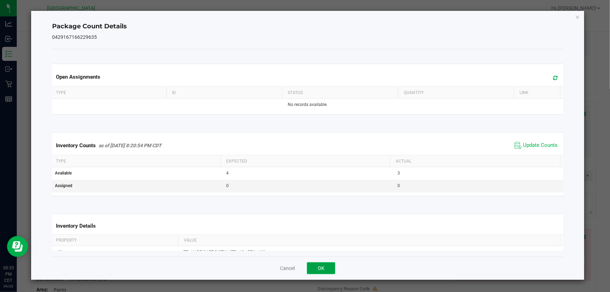
click at [316, 270] on button "OK" at bounding box center [321, 268] width 28 height 12
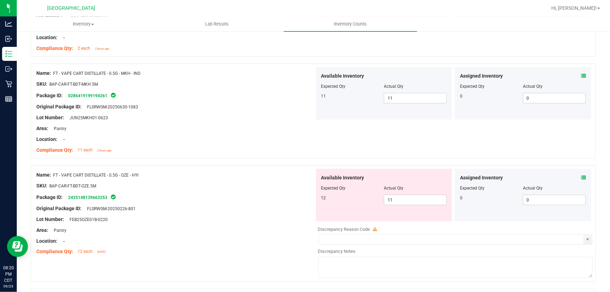
scroll to position [1874, 0]
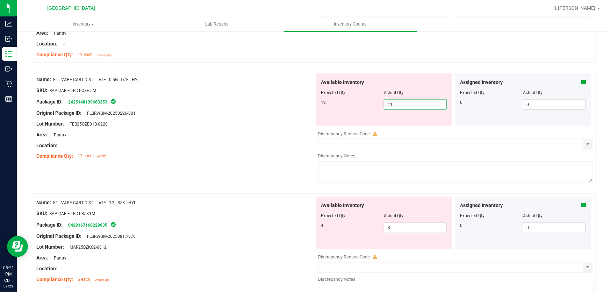
drag, startPoint x: 399, startPoint y: 102, endPoint x: 278, endPoint y: 122, distance: 122.5
click at [278, 122] on div "Name: FT - VAPE CART DISTILLATE - 0.5G - OZE - HYI SKU: BAP-CAR-FT-BDT-OZE.5M P…" at bounding box center [313, 128] width 565 height 116
type input "12"
click at [281, 126] on div "Lot Number: FEB25OZE01B-0220" at bounding box center [175, 123] width 278 height 7
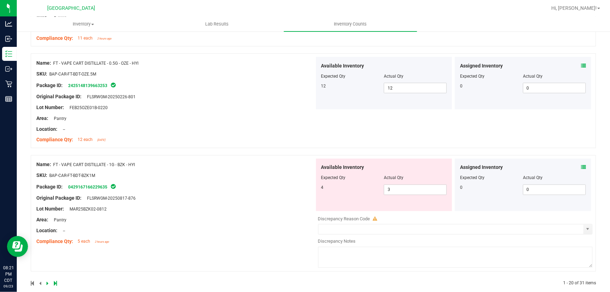
scroll to position [1899, 0]
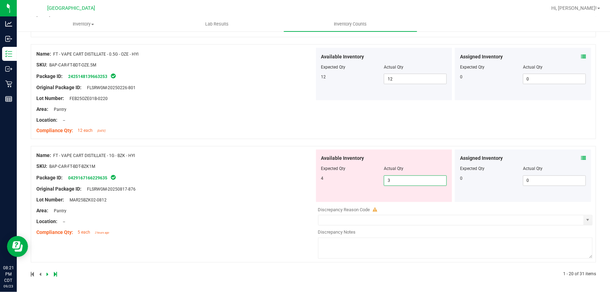
drag, startPoint x: 398, startPoint y: 180, endPoint x: 289, endPoint y: 191, distance: 109.6
click at [289, 191] on div "Name: FT - VAPE CART DISTILLATE - 1G - BZK - HYI SKU: BAP-CAR-FT-BDT-BZK1M Pack…" at bounding box center [313, 204] width 565 height 116
type input "4"
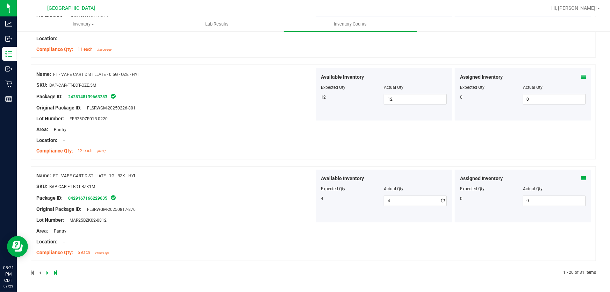
click at [291, 181] on div "Name: FT - VAPE CART DISTILLATE - 1G - BZK - HYI SKU: BAP-CAR-FT-BDT-BZK1M Pack…" at bounding box center [175, 214] width 278 height 89
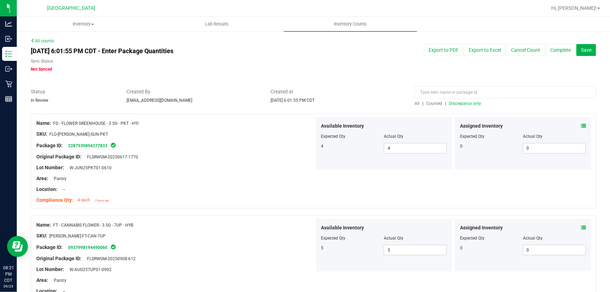
scroll to position [0, 0]
click at [450, 105] on span "Discrepancy only" at bounding box center [465, 103] width 32 height 5
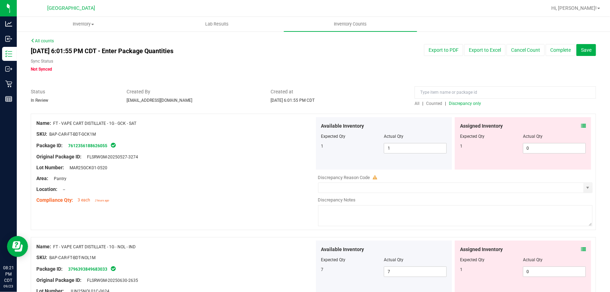
click at [581, 127] on icon at bounding box center [583, 125] width 5 height 5
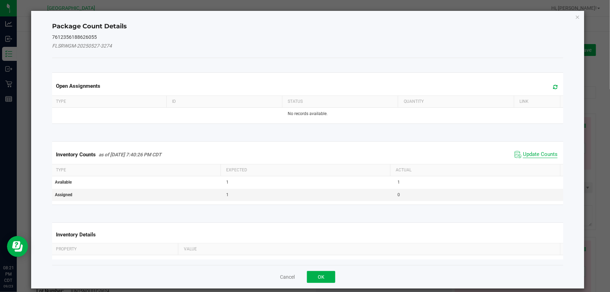
click at [523, 154] on span "Update Counts" at bounding box center [540, 154] width 35 height 7
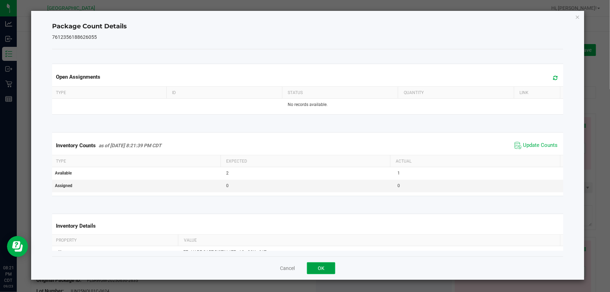
click at [321, 262] on button "OK" at bounding box center [321, 268] width 28 height 12
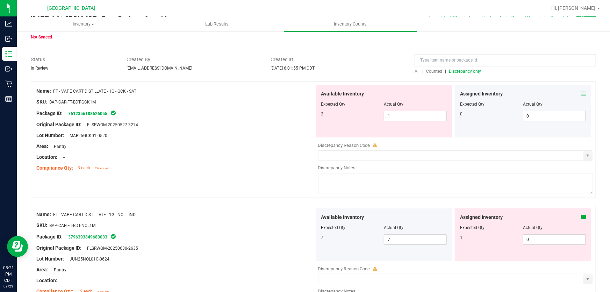
scroll to position [95, 0]
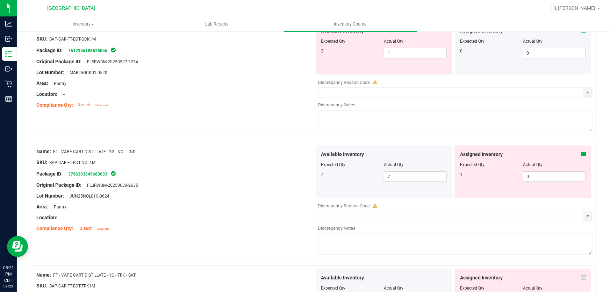
click at [581, 152] on icon at bounding box center [583, 154] width 5 height 5
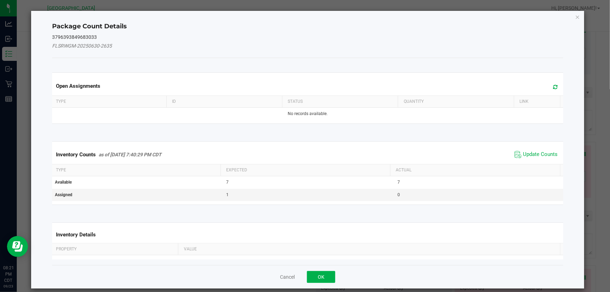
click at [531, 159] on span "Update Counts" at bounding box center [536, 154] width 46 height 10
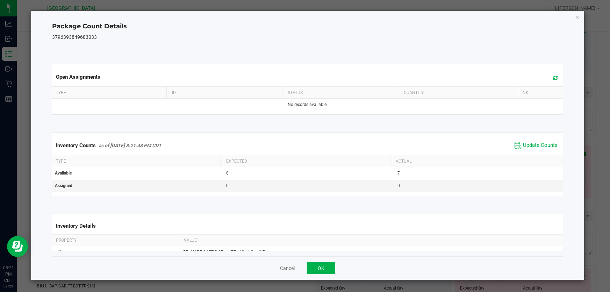
click at [531, 156] on th "Actual" at bounding box center [475, 161] width 170 height 12
click at [532, 143] on span "Update Counts" at bounding box center [540, 145] width 35 height 7
click at [320, 269] on button "OK" at bounding box center [321, 268] width 28 height 12
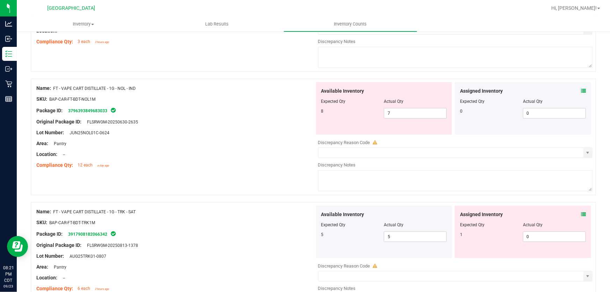
scroll to position [159, 0]
click at [581, 213] on div "Assigned Inventory Expected Qty Actual Qty 1 0 0" at bounding box center [523, 231] width 136 height 52
click at [581, 213] on icon at bounding box center [583, 213] width 5 height 5
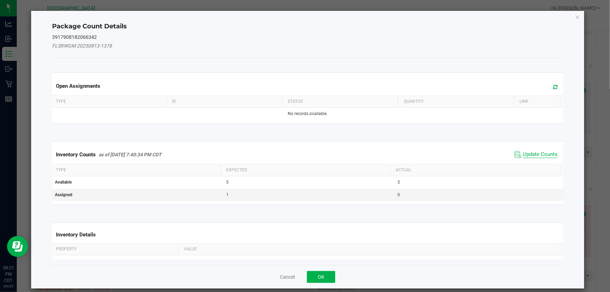
click at [542, 153] on span "Update Counts" at bounding box center [540, 154] width 35 height 7
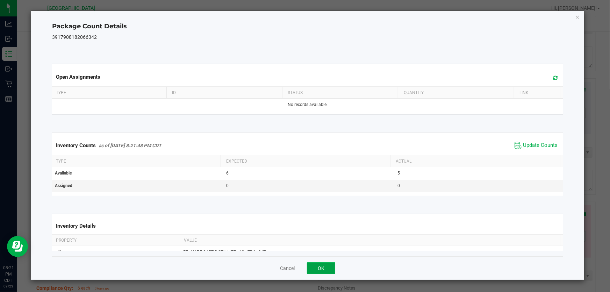
click at [326, 262] on button "OK" at bounding box center [321, 268] width 28 height 12
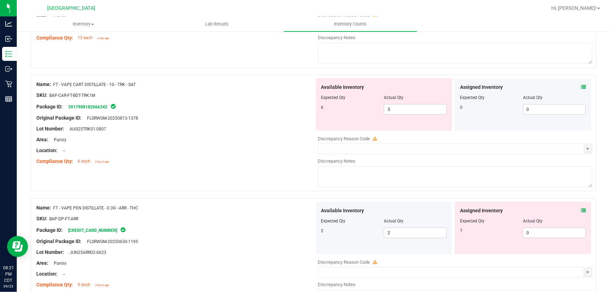
scroll to position [286, 0]
click at [581, 208] on icon at bounding box center [583, 210] width 5 height 5
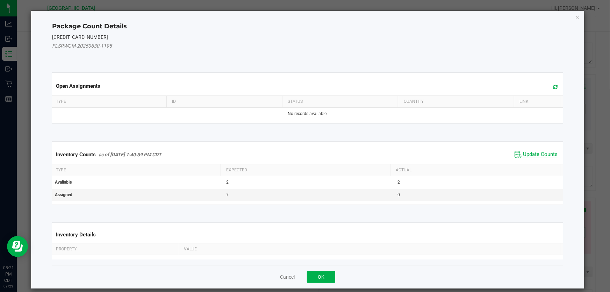
click at [540, 156] on span "Update Counts" at bounding box center [540, 154] width 35 height 7
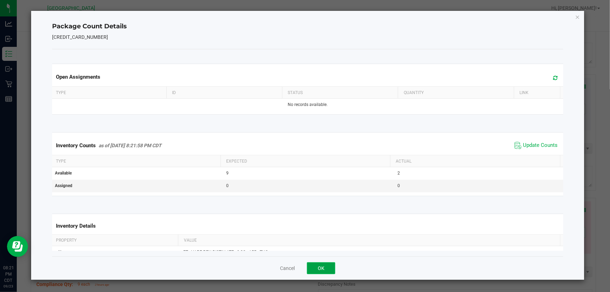
click at [307, 268] on button "OK" at bounding box center [321, 268] width 28 height 12
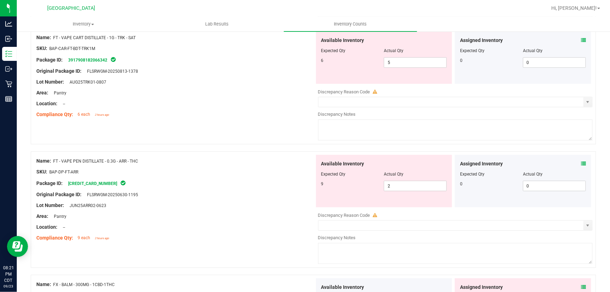
scroll to position [413, 0]
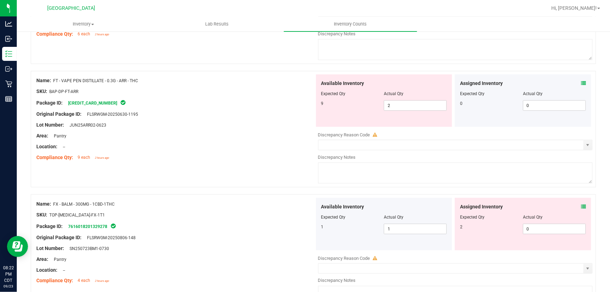
click at [581, 203] on span at bounding box center [583, 206] width 5 height 7
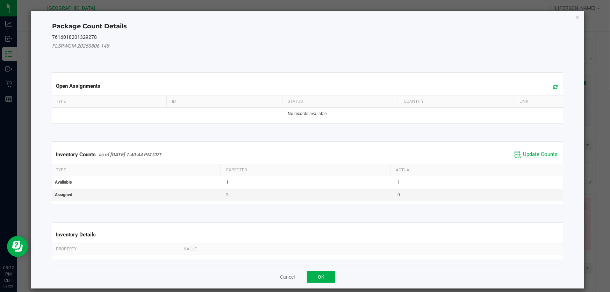
click at [531, 157] on span "Update Counts" at bounding box center [540, 154] width 35 height 7
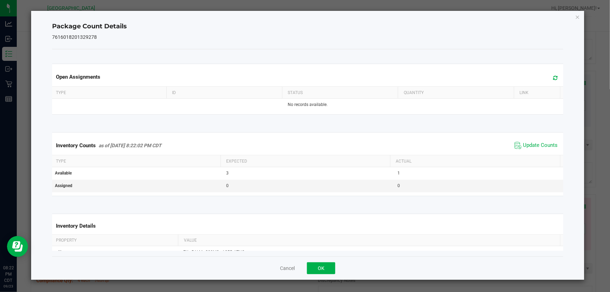
click at [307, 274] on div "Cancel OK" at bounding box center [307, 267] width 511 height 23
click at [318, 271] on button "OK" at bounding box center [321, 268] width 28 height 12
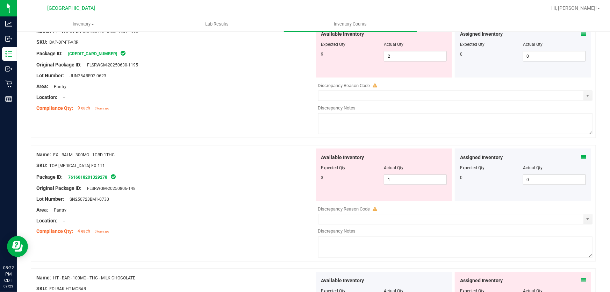
scroll to position [540, 0]
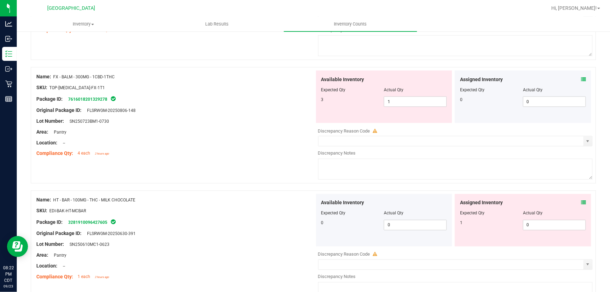
click at [581, 203] on icon at bounding box center [583, 202] width 5 height 5
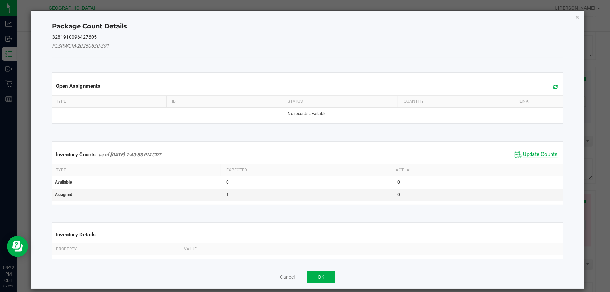
click at [533, 153] on span "Update Counts" at bounding box center [540, 154] width 35 height 7
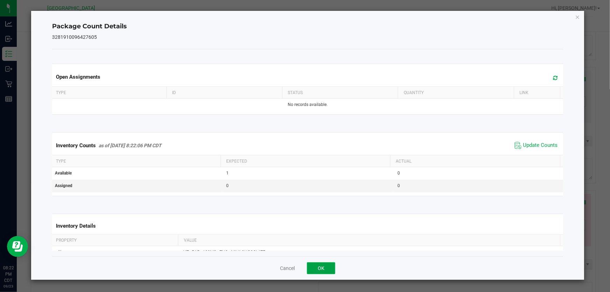
click at [324, 269] on button "OK" at bounding box center [321, 268] width 28 height 12
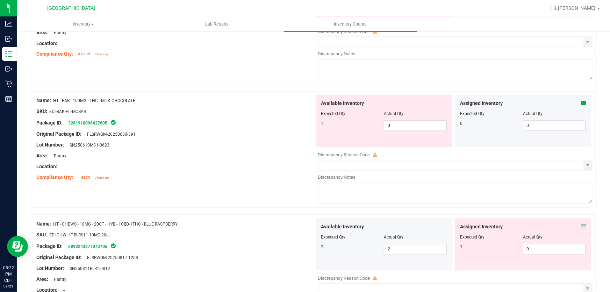
scroll to position [699, 0]
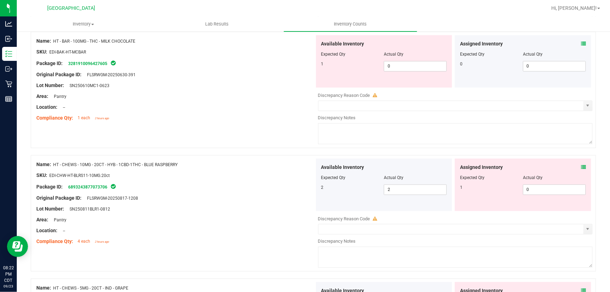
click at [581, 165] on div "Assigned Inventory Expected Qty Actual Qty 1 0 0" at bounding box center [523, 184] width 136 height 52
click at [581, 166] on icon at bounding box center [583, 167] width 5 height 5
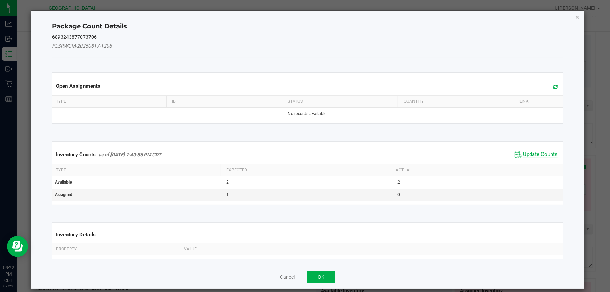
click at [538, 151] on span "Update Counts" at bounding box center [540, 154] width 35 height 7
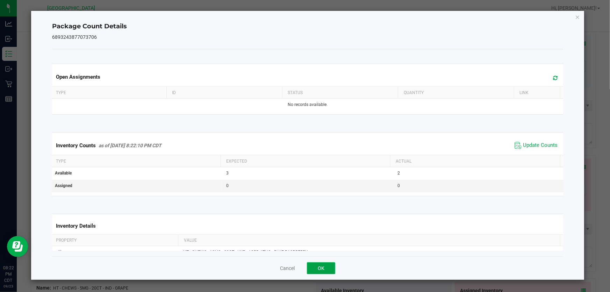
click at [324, 268] on button "OK" at bounding box center [321, 268] width 28 height 12
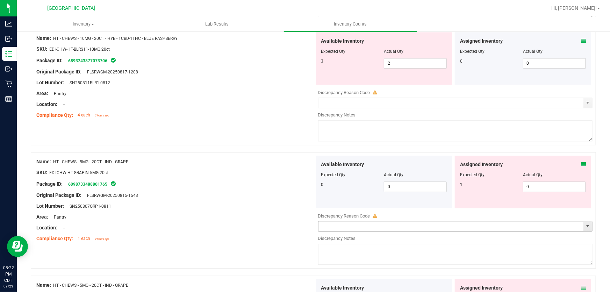
scroll to position [826, 0]
click at [581, 164] on icon at bounding box center [583, 163] width 5 height 5
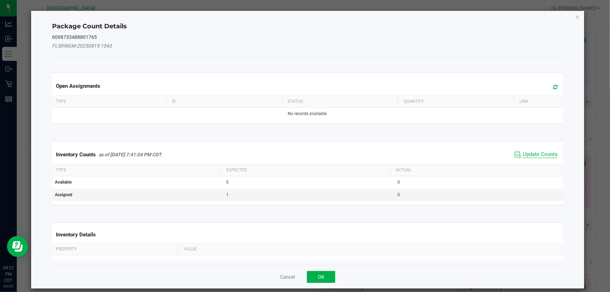
click at [540, 154] on span "Update Counts" at bounding box center [540, 154] width 35 height 7
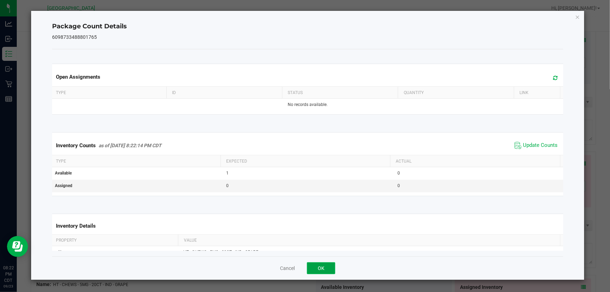
click at [315, 266] on button "OK" at bounding box center [321, 268] width 28 height 12
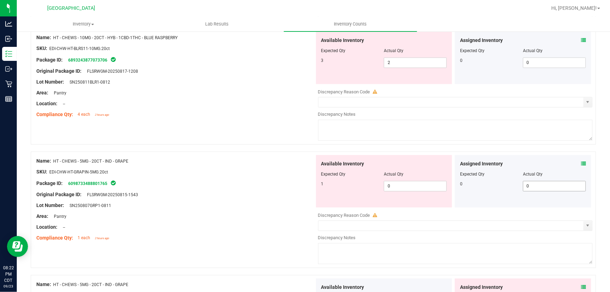
scroll to position [921, 0]
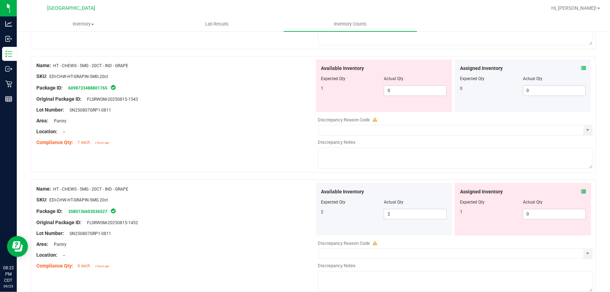
click at [581, 191] on icon at bounding box center [583, 191] width 5 height 5
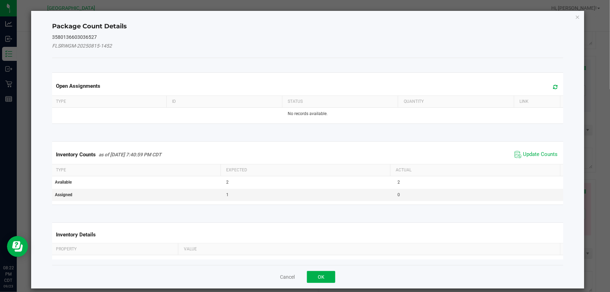
click at [541, 150] on span "Update Counts" at bounding box center [536, 154] width 46 height 10
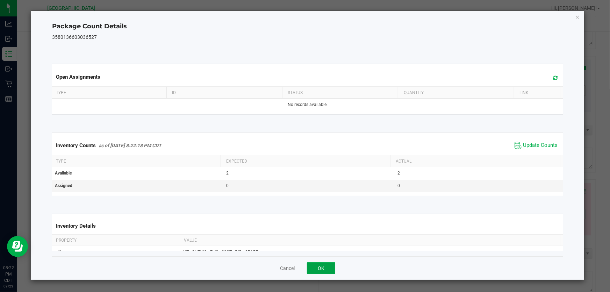
drag, startPoint x: 321, startPoint y: 268, endPoint x: 323, endPoint y: 262, distance: 5.8
click at [321, 267] on button "OK" at bounding box center [321, 268] width 28 height 12
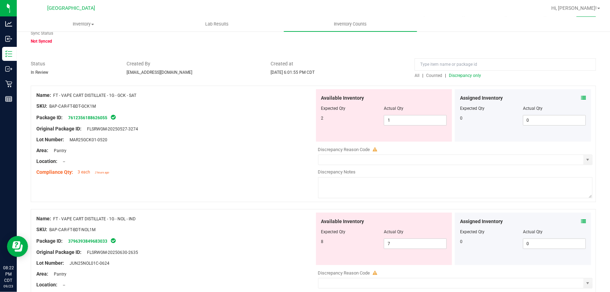
scroll to position [0, 0]
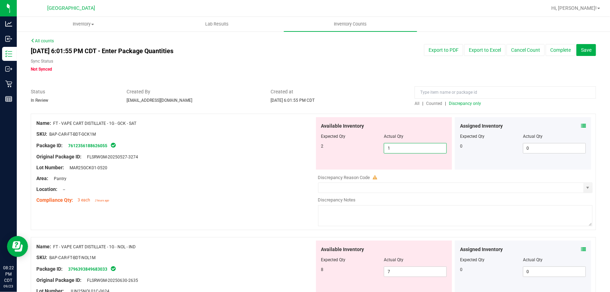
drag, startPoint x: 402, startPoint y: 150, endPoint x: 260, endPoint y: 160, distance: 142.6
click at [266, 159] on div "Name: FT - VAPE CART DISTILLATE - 1G - GCK - SAT SKU: BAP-CAR-FT-BDT-GCK1M Pack…" at bounding box center [313, 172] width 565 height 116
type input "2"
click at [259, 160] on div at bounding box center [175, 161] width 278 height 3
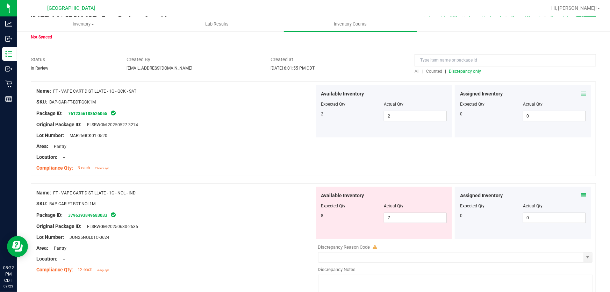
scroll to position [63, 0]
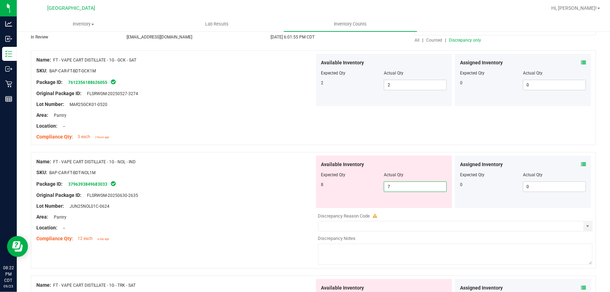
drag, startPoint x: 400, startPoint y: 185, endPoint x: 249, endPoint y: 189, distance: 151.7
click at [250, 189] on div "Name: FT - VAPE CART DISTILLATE - 1G - NOL - IND SKU: BAP-CAR-FT-BDT-NOL1M Pack…" at bounding box center [313, 210] width 565 height 116
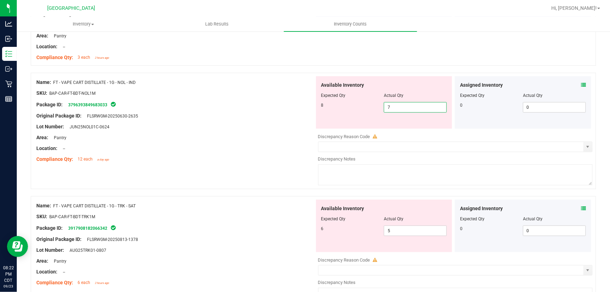
scroll to position [159, 0]
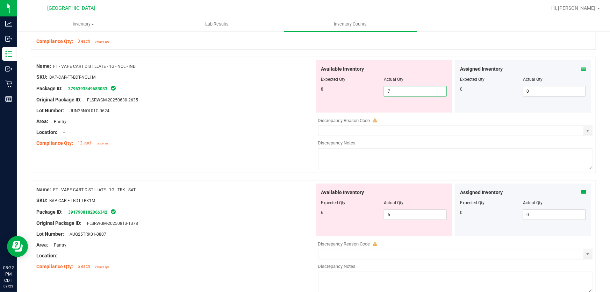
type input "8"
click at [275, 190] on div "Name: FT - VAPE CART DISTILLATE - 1G - TRK - SAT SKU: BAP-CAR-FT-BDT-TRK1M Pack…" at bounding box center [175, 227] width 278 height 89
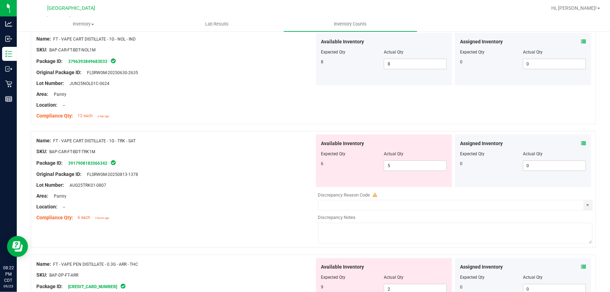
scroll to position [222, 0]
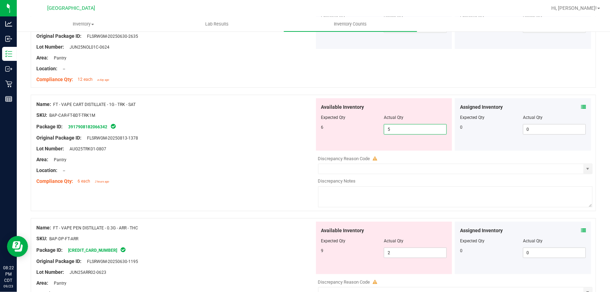
drag, startPoint x: 410, startPoint y: 130, endPoint x: 201, endPoint y: 158, distance: 210.4
click at [201, 158] on div "Name: FT - VAPE CART DISTILLATE - 1G - TRK - SAT SKU: BAP-CAR-FT-BDT-TRK1M Pack…" at bounding box center [313, 153] width 565 height 116
type input "6"
click at [183, 154] on div at bounding box center [175, 153] width 278 height 3
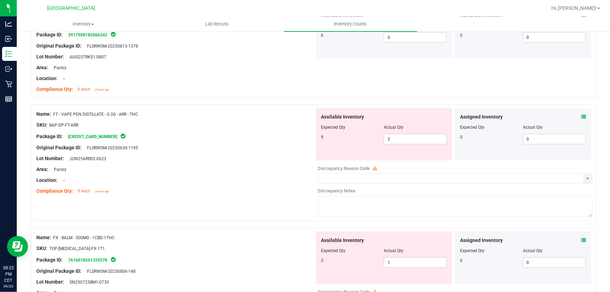
scroll to position [318, 0]
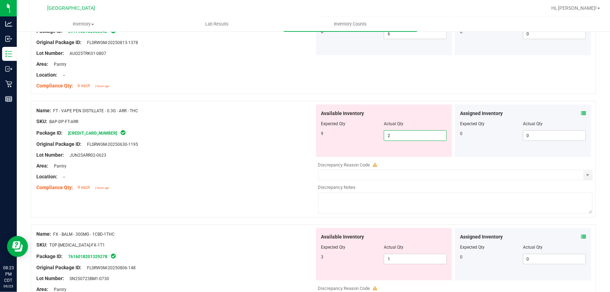
drag, startPoint x: 405, startPoint y: 132, endPoint x: 304, endPoint y: 141, distance: 101.4
click at [306, 141] on div "Name: FT - VAPE PEN DISTILLATE - 0.3G - ARR - THC SKU: BAP-DP-FT-ARR Package ID…" at bounding box center [313, 159] width 565 height 116
type input "7"
click at [304, 141] on div "Original Package ID: FLSRWGM-20250630-1195" at bounding box center [175, 143] width 278 height 7
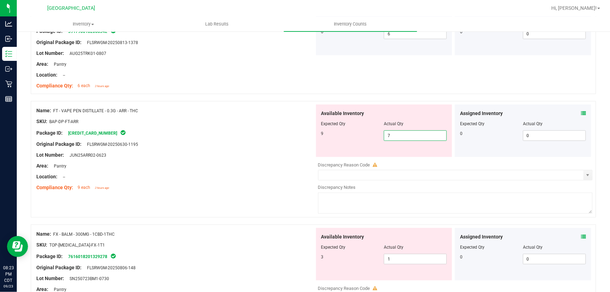
drag, startPoint x: 397, startPoint y: 135, endPoint x: 178, endPoint y: 148, distance: 220.2
click at [179, 148] on div "Name: FT - VAPE PEN DISTILLATE - 0.3G - ARR - THC SKU: BAP-DP-FT-ARR Package ID…" at bounding box center [313, 159] width 565 height 116
type input "9"
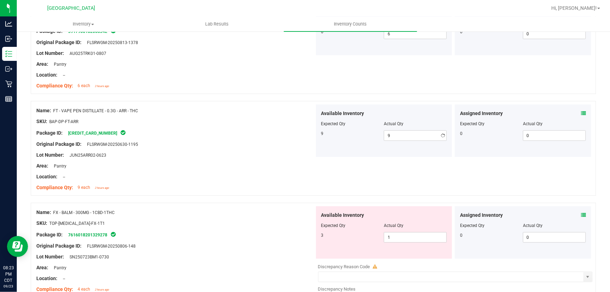
click at [178, 148] on div at bounding box center [175, 149] width 278 height 3
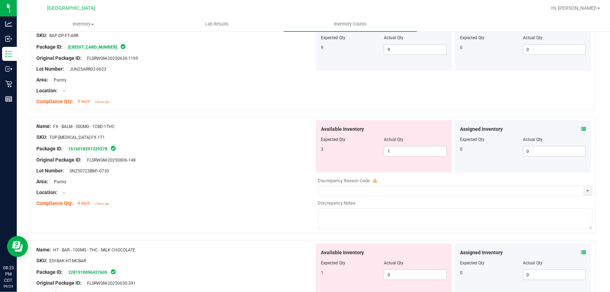
scroll to position [413, 0]
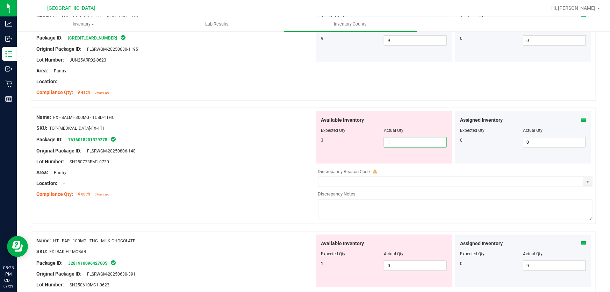
drag, startPoint x: 395, startPoint y: 143, endPoint x: 264, endPoint y: 160, distance: 132.1
click at [264, 160] on div "Name: FX - BALM - 300MG - 1CBD-1THC SKU: TOP-[MEDICAL_DATA]-FX-1T1 Package ID: …" at bounding box center [313, 166] width 565 height 116
type input "3"
click at [253, 152] on div "Original Package ID: FLSRWGM-20250806-148" at bounding box center [175, 150] width 278 height 7
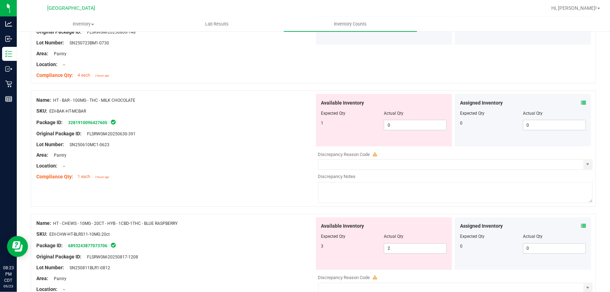
scroll to position [572, 0]
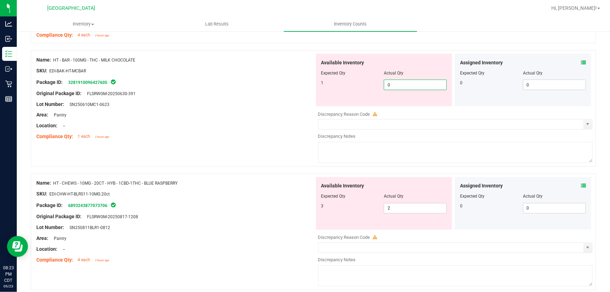
drag, startPoint x: 406, startPoint y: 88, endPoint x: 211, endPoint y: 109, distance: 196.1
click at [219, 107] on div "Name: HT - BAR - 100MG - THC - MILK CHOCOLATE SKU: EDI-BAK-HT-MCBAR Package ID:…" at bounding box center [313, 108] width 565 height 116
type input "1"
click at [211, 109] on div at bounding box center [175, 109] width 278 height 3
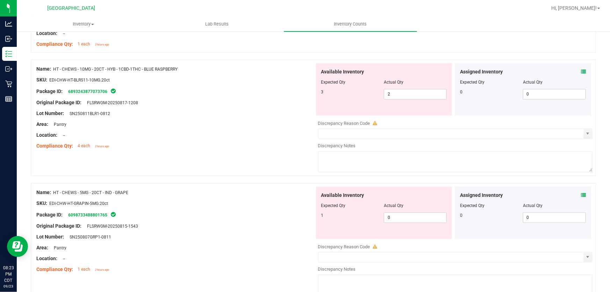
scroll to position [667, 0]
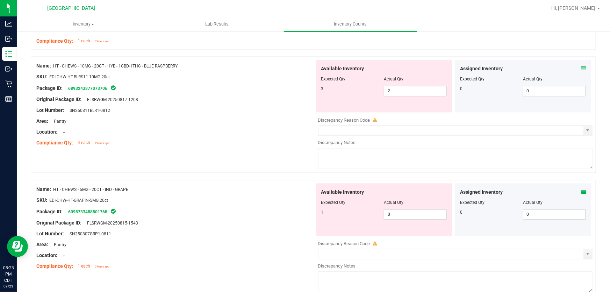
click at [581, 68] on icon at bounding box center [583, 68] width 5 height 5
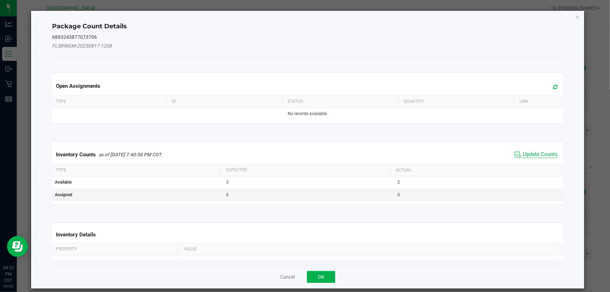
click at [534, 153] on span "Update Counts" at bounding box center [540, 154] width 35 height 7
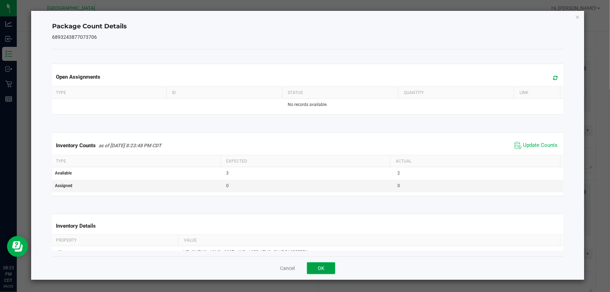
click at [314, 269] on button "OK" at bounding box center [321, 268] width 28 height 12
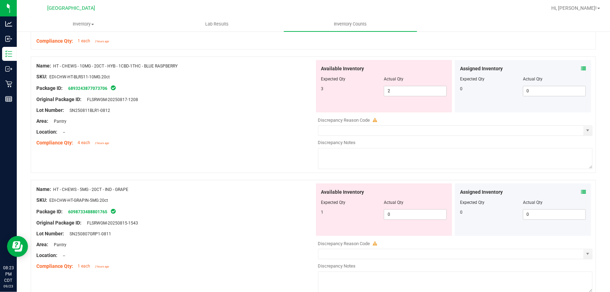
click at [581, 192] on icon at bounding box center [583, 192] width 5 height 5
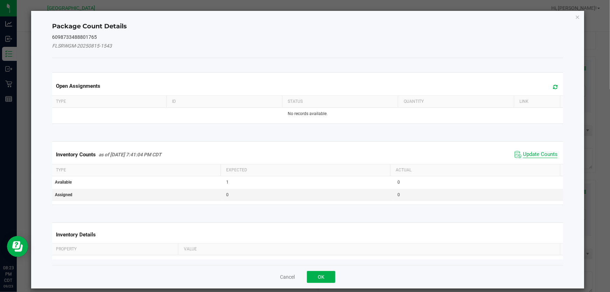
click at [537, 153] on span "Update Counts" at bounding box center [540, 154] width 35 height 7
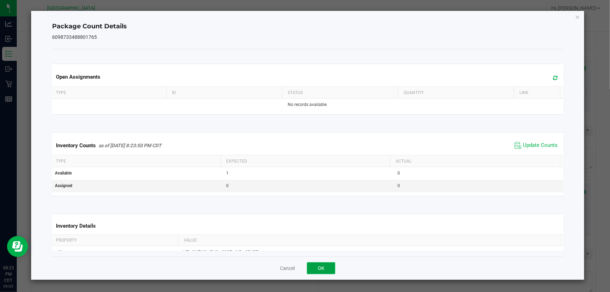
click at [328, 265] on button "OK" at bounding box center [321, 268] width 28 height 12
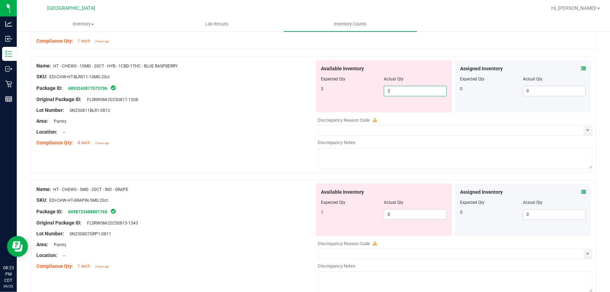
drag, startPoint x: 430, startPoint y: 89, endPoint x: 280, endPoint y: 89, distance: 150.6
click at [281, 91] on div "Name: HT - CHEWS - 10MG - 20CT - HYB - 1CBD-1THC - BLUE RASPBERRY SKU: EDI-CHW-…" at bounding box center [313, 115] width 565 height 116
type input "3"
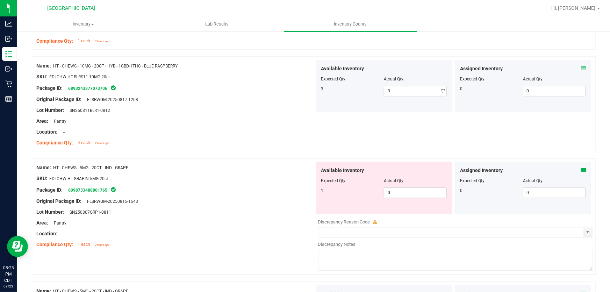
click at [280, 89] on div "Package ID: 6893243877073706" at bounding box center [175, 88] width 278 height 8
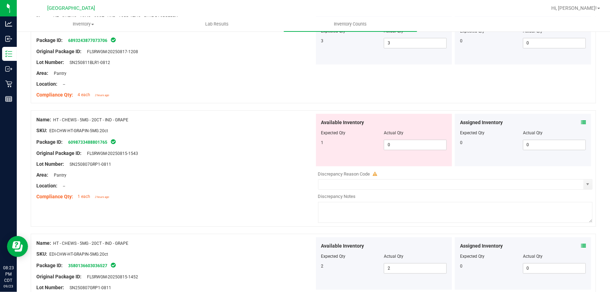
scroll to position [730, 0]
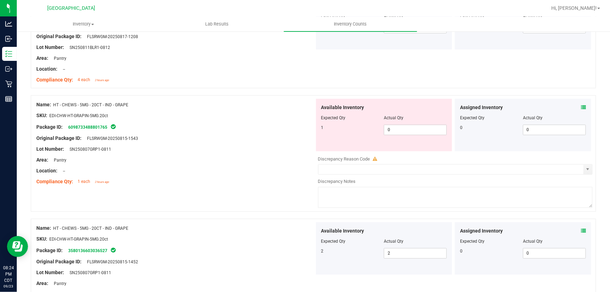
click at [581, 108] on icon at bounding box center [583, 107] width 5 height 5
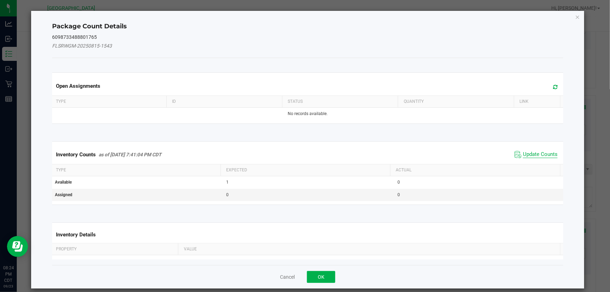
click at [539, 153] on span "Update Counts" at bounding box center [540, 154] width 35 height 7
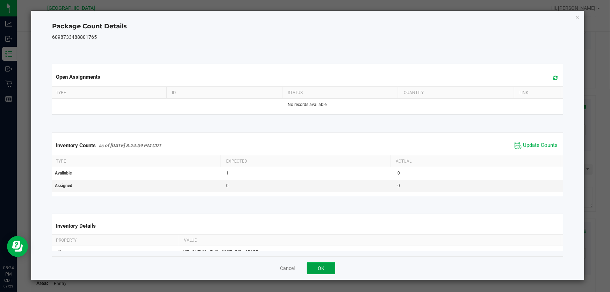
click at [317, 265] on button "OK" at bounding box center [321, 268] width 28 height 12
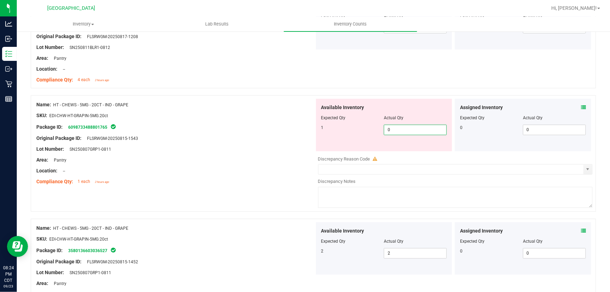
drag, startPoint x: 408, startPoint y: 132, endPoint x: 287, endPoint y: 144, distance: 121.2
click at [287, 144] on div "Name: HT - CHEWS - 5MG - 20CT - IND - GRAPE SKU: EDI-CHW-HT-GRAPIN-5MG.20ct Pac…" at bounding box center [313, 153] width 565 height 116
type input "1"
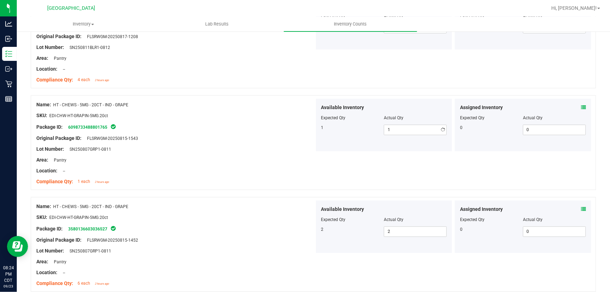
click at [287, 144] on div at bounding box center [175, 143] width 278 height 3
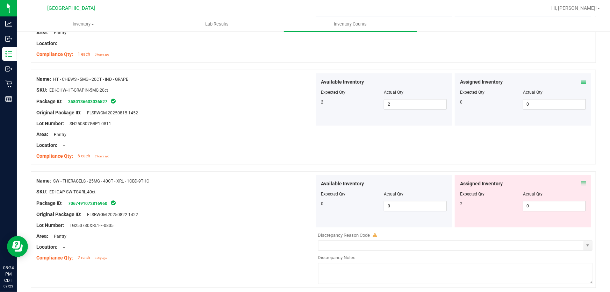
scroll to position [953, 0]
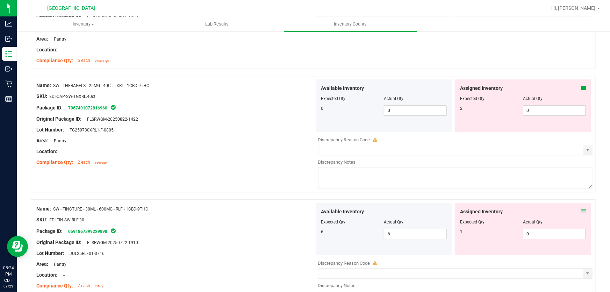
click at [581, 87] on icon at bounding box center [583, 88] width 5 height 5
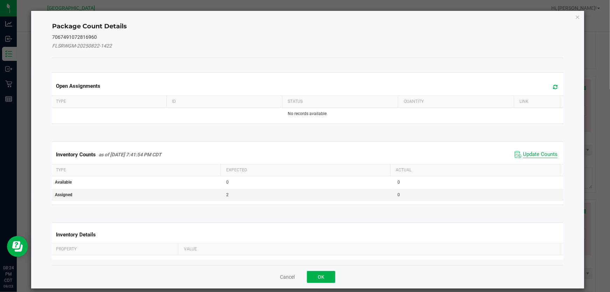
click at [533, 156] on span "Update Counts" at bounding box center [540, 154] width 35 height 7
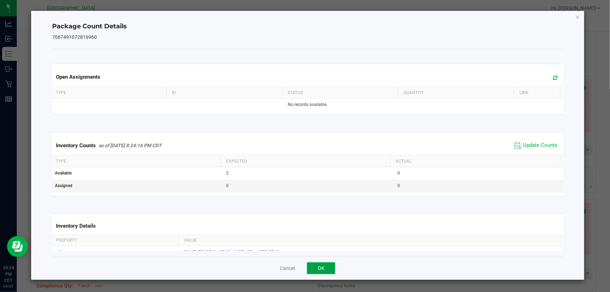
click at [315, 273] on button "OK" at bounding box center [321, 268] width 28 height 12
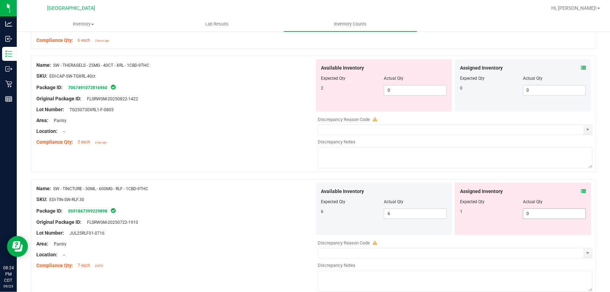
scroll to position [985, 0]
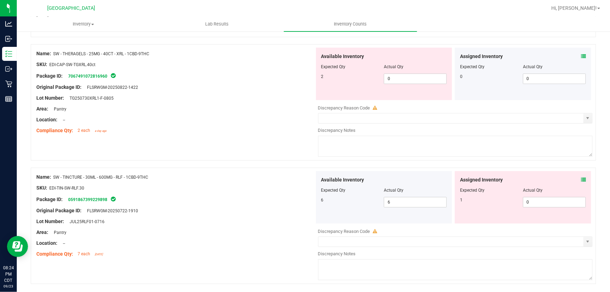
click at [581, 179] on icon at bounding box center [583, 179] width 5 height 5
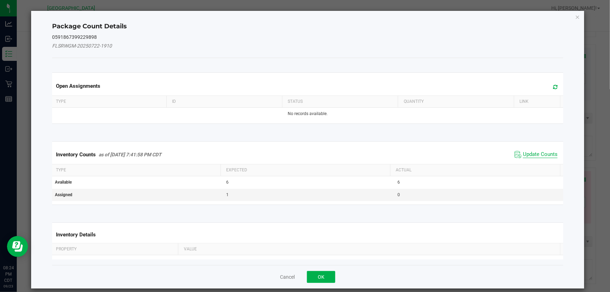
click at [528, 156] on span "Update Counts" at bounding box center [540, 154] width 35 height 7
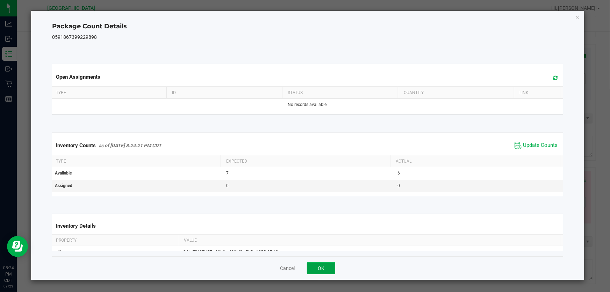
click at [314, 269] on button "OK" at bounding box center [321, 268] width 28 height 12
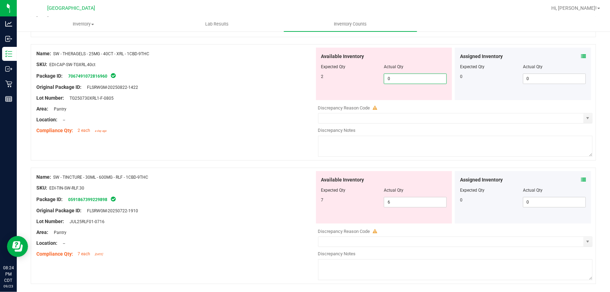
drag, startPoint x: 399, startPoint y: 79, endPoint x: 214, endPoint y: 104, distance: 186.9
click at [216, 105] on div "Name: SW - THERAGELS - 25MG - 40CT - XRL - 1CBD-9THC SKU: EDI-CAP-SW-TGXRL.40ct…" at bounding box center [313, 102] width 565 height 116
type input "2"
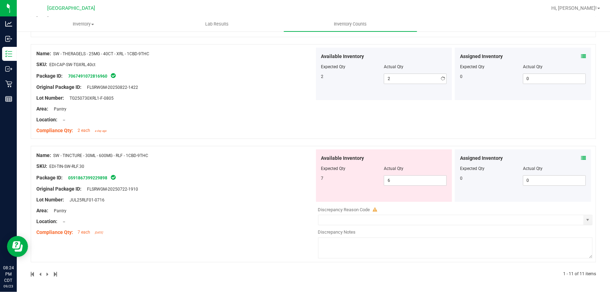
click at [214, 105] on div "Area: Pantry" at bounding box center [175, 108] width 278 height 7
click at [581, 158] on icon at bounding box center [583, 157] width 5 height 5
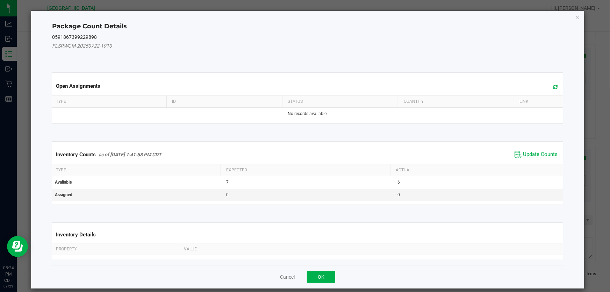
click at [523, 154] on span "Update Counts" at bounding box center [540, 154] width 35 height 7
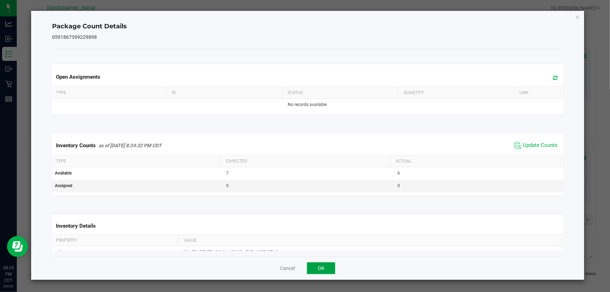
click at [331, 269] on button "OK" at bounding box center [321, 268] width 28 height 12
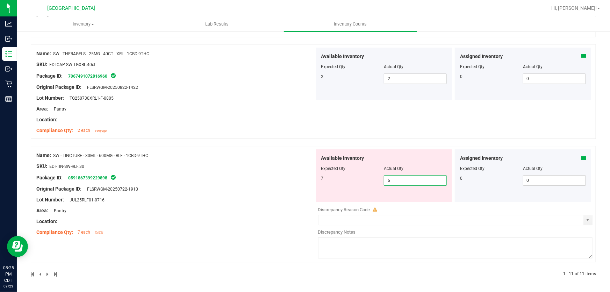
drag, startPoint x: 423, startPoint y: 181, endPoint x: 194, endPoint y: 217, distance: 231.7
click at [200, 210] on div "Name: SW - TINCTURE - 30ML - 600MG - RLF - 1CBD-9THC SKU: EDI-TIN-SW-RLF.30 Pac…" at bounding box center [313, 204] width 565 height 116
type input "7"
click at [196, 223] on div "Name: SW - TINCTURE - 30ML - 600MG - RLF - 1CBD-9THC SKU: EDI-TIN-SW-RLF.30 Pac…" at bounding box center [175, 193] width 278 height 89
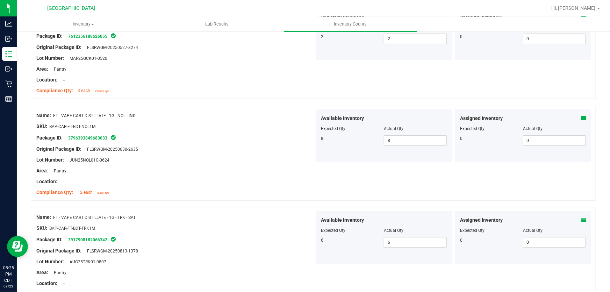
scroll to position [0, 0]
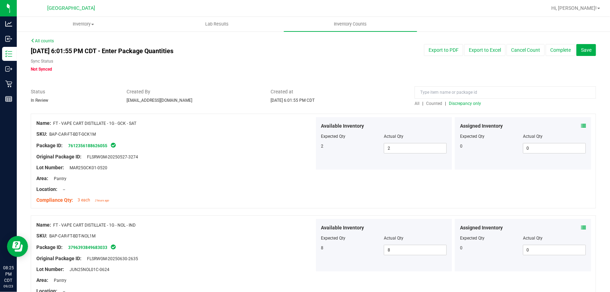
click at [465, 103] on span "Discrepancy only" at bounding box center [465, 103] width 32 height 5
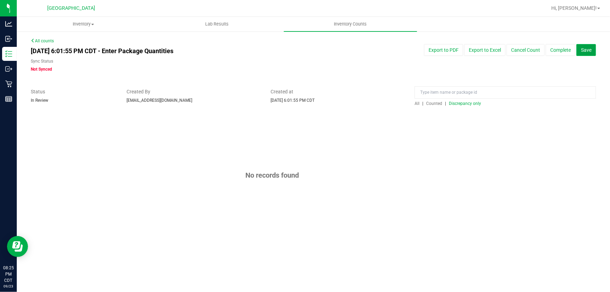
click at [592, 48] on button "Save" at bounding box center [586, 50] width 20 height 12
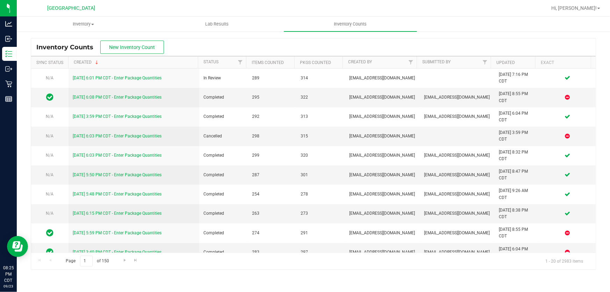
click at [57, 35] on div "Inventory Counts New Inventory Count Sync Status Created Status Items Counted P…" at bounding box center [313, 154] width 593 height 246
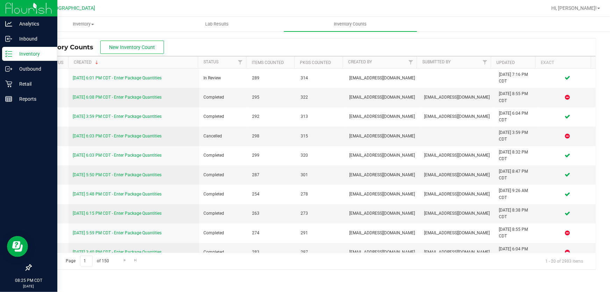
click at [31, 53] on p "Inventory" at bounding box center [33, 54] width 42 height 8
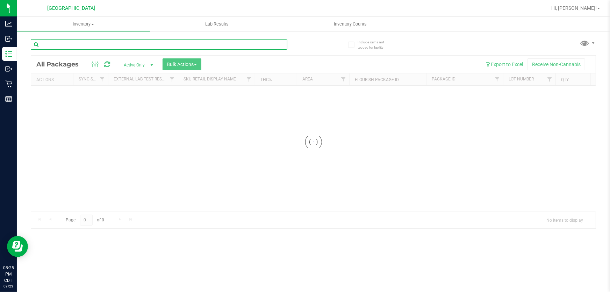
click at [94, 45] on input "text" at bounding box center [159, 44] width 256 height 10
type input "JUL25PPU02-0731"
